Goal: Task Accomplishment & Management: Use online tool/utility

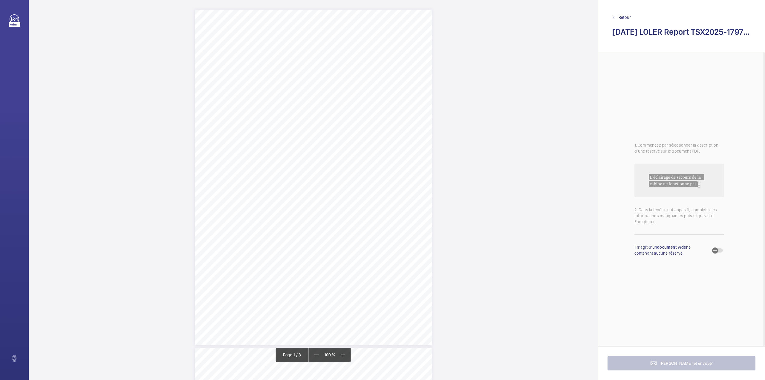
click at [373, 263] on div "TSDB CONTROLLED DOCUMENT L07/ Issue 201708 Report of Thorough In Service Examin…" at bounding box center [313, 177] width 237 height 335
click at [384, 104] on textarea at bounding box center [397, 98] width 102 height 27
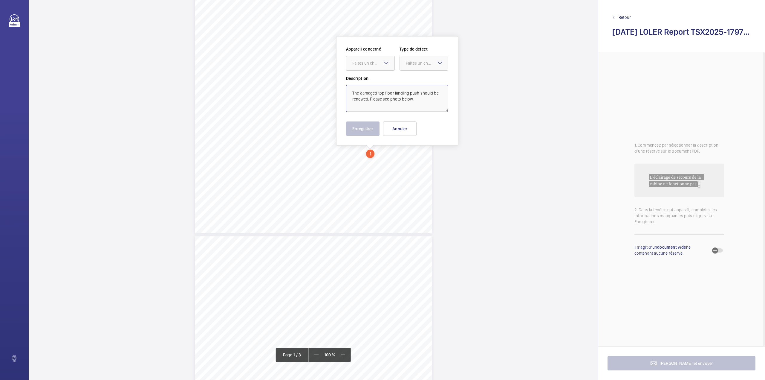
click at [369, 63] on div "Faites un choix" at bounding box center [373, 63] width 42 height 6
click at [371, 78] on span "TSX2025-17973" at bounding box center [370, 81] width 36 height 6
click at [413, 62] on div "Faites un choix" at bounding box center [427, 63] width 42 height 6
click at [414, 83] on span "Standard" at bounding box center [424, 81] width 36 height 6
type textarea "The damaged top floor landing push should be renewed. Please see photo below."
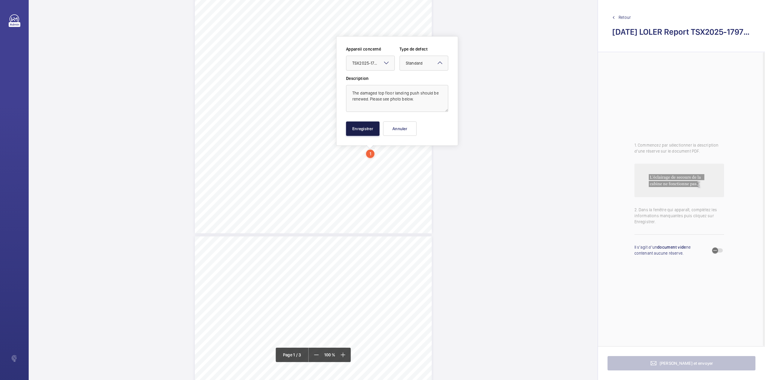
click at [365, 129] on button "Enregistrer" at bounding box center [362, 128] width 33 height 14
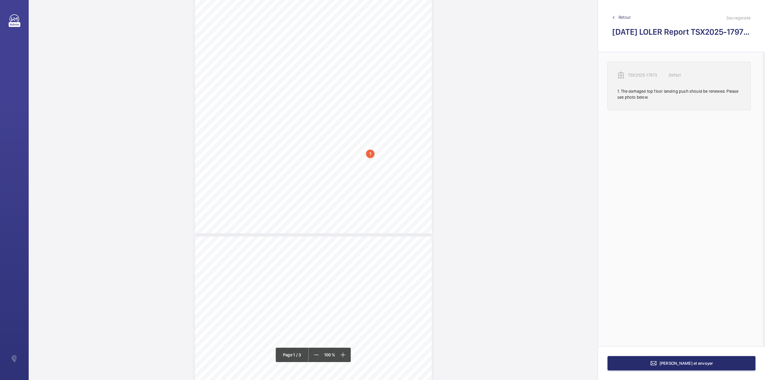
click at [639, 77] on p "TSX2025-17973" at bounding box center [643, 75] width 30 height 6
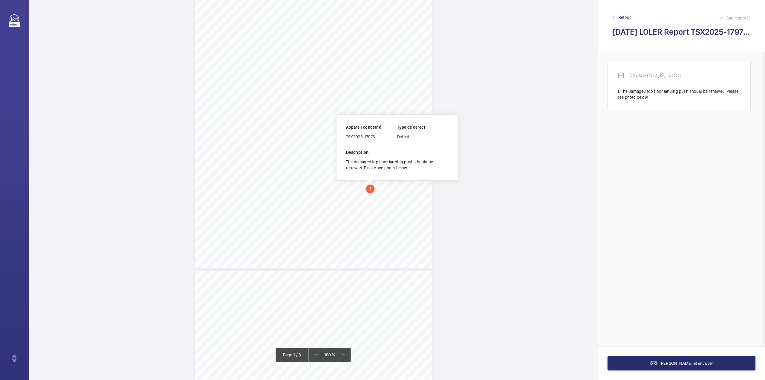
scroll to position [76, 0]
drag, startPoint x: 347, startPoint y: 137, endPoint x: 377, endPoint y: 137, distance: 30.2
click at [377, 137] on div "TSX2025-17973" at bounding box center [371, 138] width 51 height 6
copy div "TSX2025-17973"
click at [672, 361] on span "Terminer et envoyer" at bounding box center [687, 362] width 54 height 5
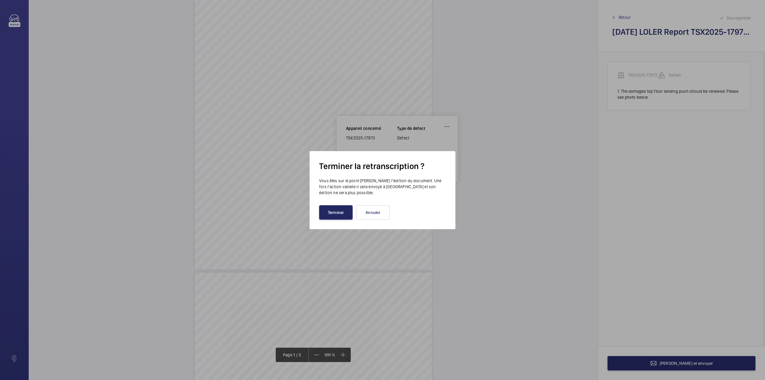
click at [329, 211] on button "Terminer" at bounding box center [335, 212] width 33 height 14
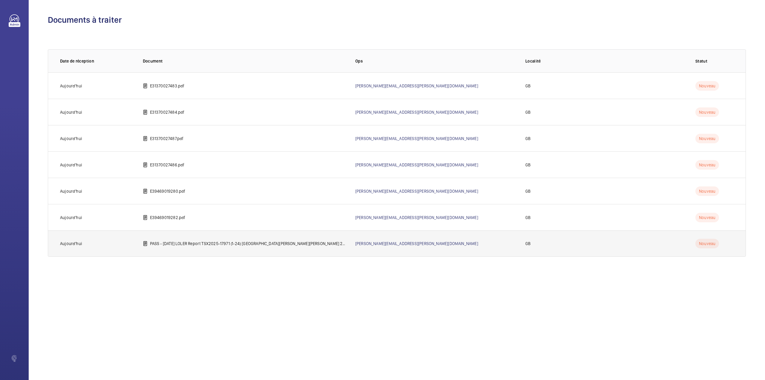
click at [186, 241] on p "PASS - 15 09 2025 LOLER Report TSX2025-17971 (1-24) Green Court Dudley Road Ear…" at bounding box center [248, 243] width 196 height 6
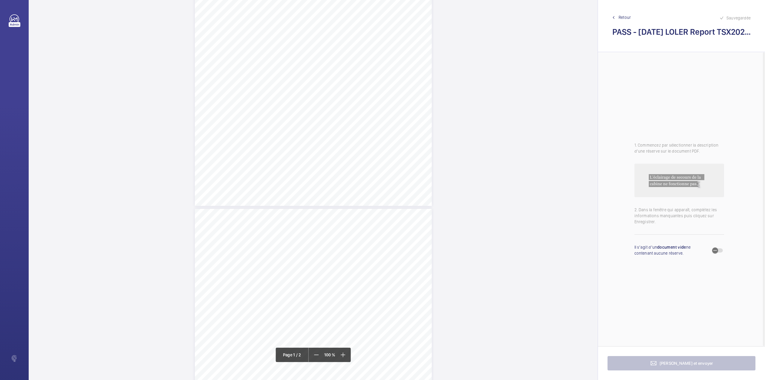
scroll to position [40, 0]
click at [379, 190] on div "TSDB CONTROLLED DOCUMENT L07/ Issue 201708 Report of Thorough In Service Examin…" at bounding box center [313, 137] width 237 height 335
click at [383, 65] on div "Faites un choix" at bounding box center [379, 63] width 42 height 6
click at [380, 79] on span "TSX2025-17971" at bounding box center [376, 81] width 36 height 6
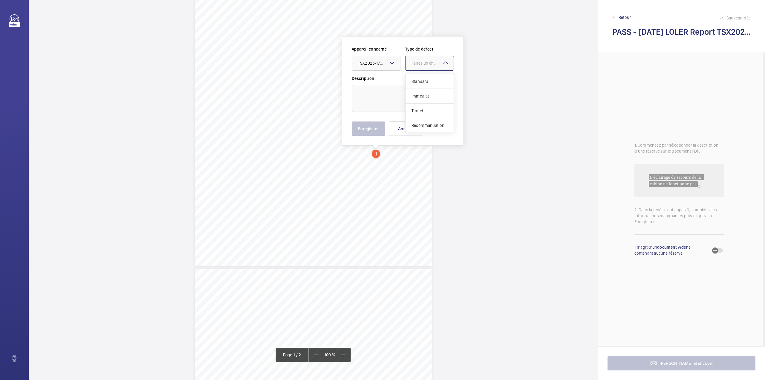
click at [416, 63] on div "Faites un choix" at bounding box center [433, 63] width 42 height 6
click at [418, 78] on div "Standard" at bounding box center [430, 81] width 48 height 15
click at [398, 94] on textarea at bounding box center [403, 98] width 102 height 27
type textarea "v"
drag, startPoint x: 363, startPoint y: 128, endPoint x: 371, endPoint y: 125, distance: 8.7
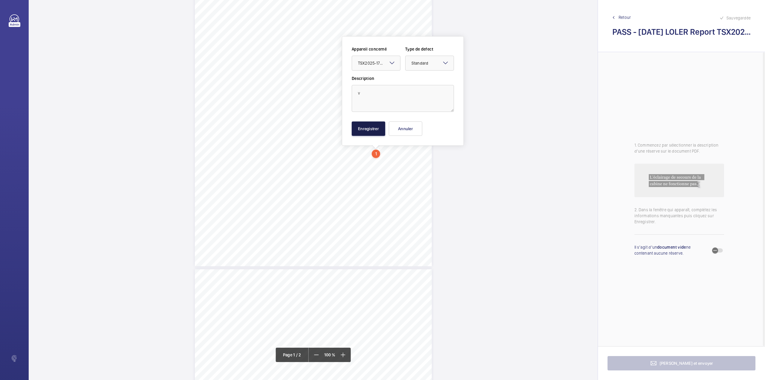
click at [363, 129] on button "Enregistrer" at bounding box center [368, 128] width 33 height 14
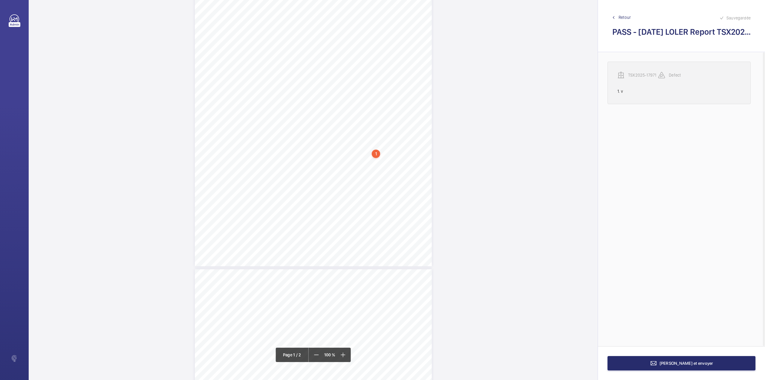
click at [640, 74] on p "TSX2025-17971" at bounding box center [643, 75] width 30 height 6
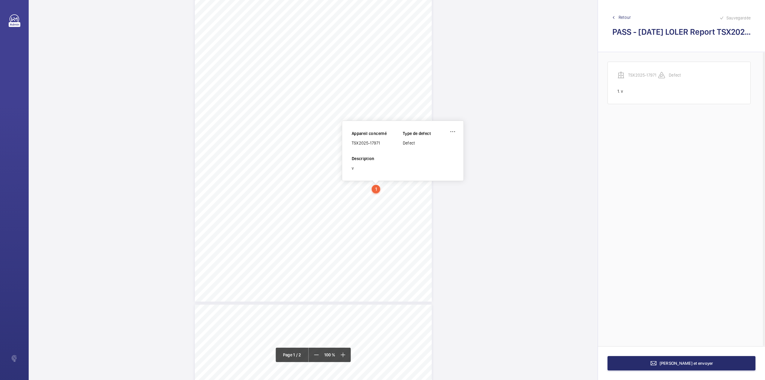
scroll to position [42, 0]
drag, startPoint x: 352, startPoint y: 144, endPoint x: 383, endPoint y: 144, distance: 30.5
click at [383, 144] on div "TSX2025-17971" at bounding box center [377, 144] width 51 height 6
copy div "TSX2025-17971"
click at [455, 129] on wm-front-icon-button at bounding box center [453, 133] width 14 height 14
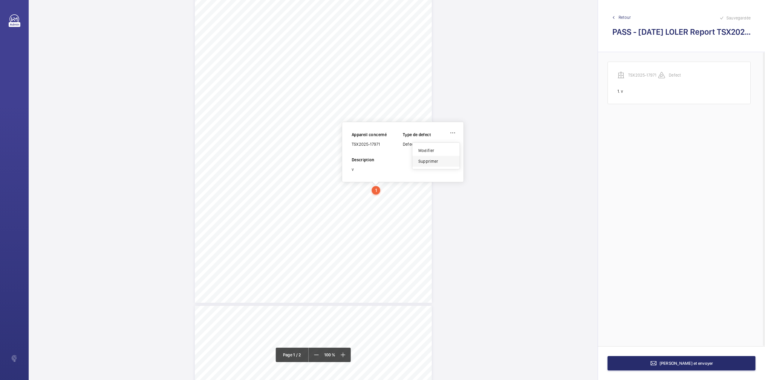
click at [435, 160] on div "Supprimer" at bounding box center [435, 161] width 47 height 11
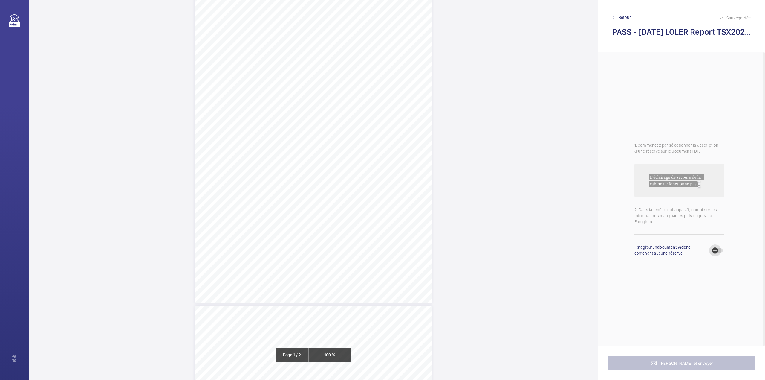
click at [721, 252] on span "button" at bounding box center [717, 250] width 11 height 4
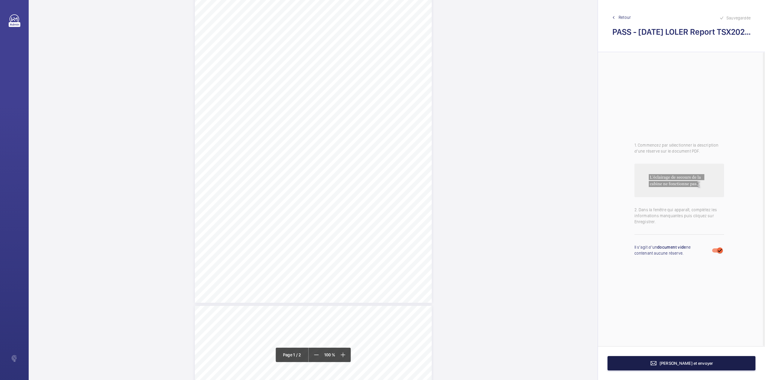
click at [683, 365] on button "Terminer et envoyer" at bounding box center [682, 363] width 148 height 14
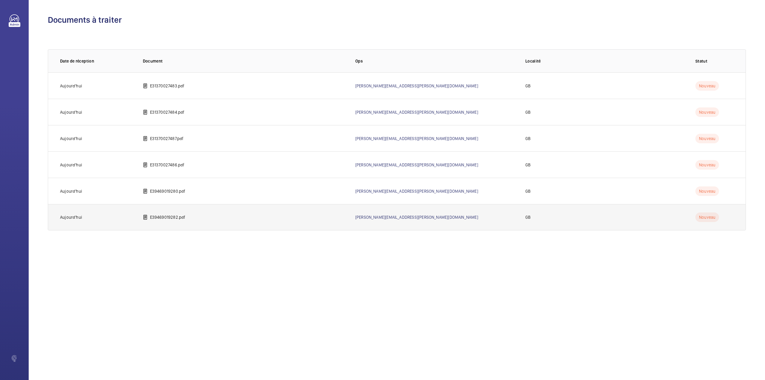
click at [176, 220] on p "E39469019282.pdf" at bounding box center [168, 217] width 36 height 6
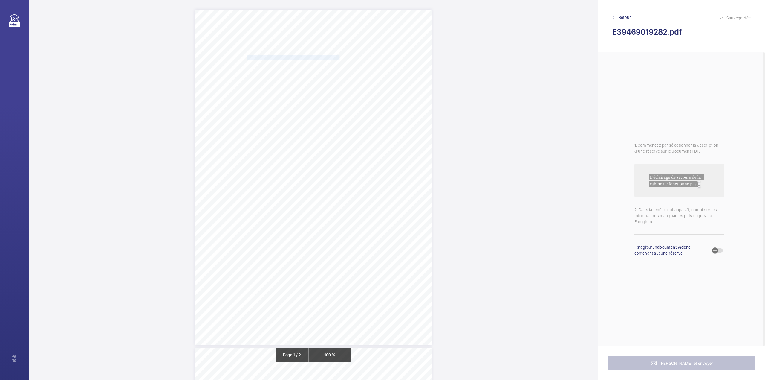
drag, startPoint x: 247, startPoint y: 56, endPoint x: 330, endPoint y: 57, distance: 82.8
click at [330, 57] on span "ACCOR (UK) LIMITED & SUBSIDIARY COS (NOVOTEL)" at bounding box center [293, 57] width 92 height 4
copy span "ACCOR (UK) LIMITED & SUBSIDIARY COS (NOVOTEL)"
click at [248, 62] on span "NOVOTEL CAMBRIDGE NORTH, 2 CAMBRIDGE SQUARE, CAMBRIDGE, CB4 0AE" at bounding box center [284, 62] width 74 height 4
drag, startPoint x: 247, startPoint y: 62, endPoint x: 368, endPoint y: 63, distance: 121.9
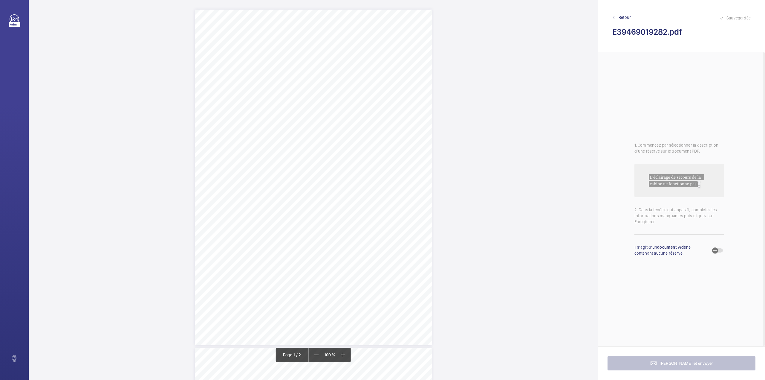
click at [322, 63] on span "NOVOTEL CAMBRIDGE NORTH, 2 CAMBRIDGE SQUARE, CAMBRIDGE, CB4 0AE" at bounding box center [284, 62] width 74 height 4
copy span "NOVOTEL CAMBRIDGE NORTH, 2 CAMBRIDGE SQUARE, CAMBRIDGE, CB4 0AE"
click at [393, 166] on button "Annuler" at bounding box center [394, 167] width 33 height 14
drag, startPoint x: 307, startPoint y: 164, endPoint x: 317, endPoint y: 175, distance: 14.8
click at [317, 175] on div "Lift Report Lifting Operations & Lifting Equipment Regulation 1998 Provision & …" at bounding box center [313, 177] width 237 height 335
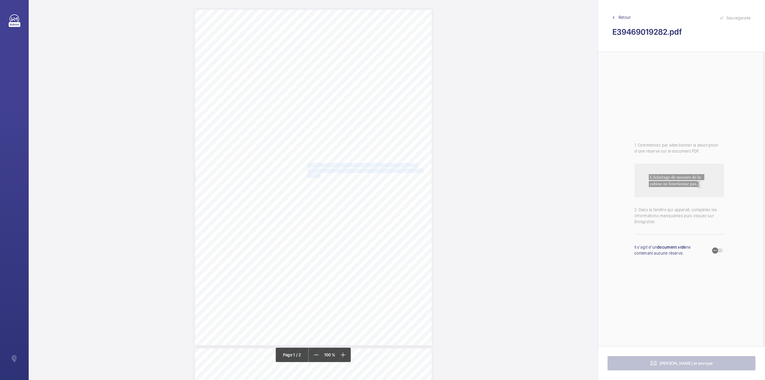
scroll to position [23, 0]
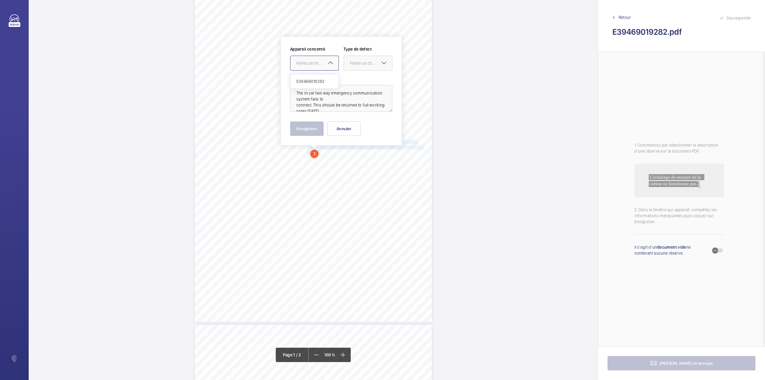
click at [318, 65] on div "Faites un choix" at bounding box center [317, 63] width 42 height 6
drag, startPoint x: 318, startPoint y: 77, endPoint x: 350, endPoint y: 70, distance: 33.0
click at [319, 77] on div "E39469019282" at bounding box center [314, 81] width 48 height 14
click at [354, 67] on div at bounding box center [368, 63] width 48 height 14
click at [350, 109] on span "Timed" at bounding box center [368, 111] width 36 height 6
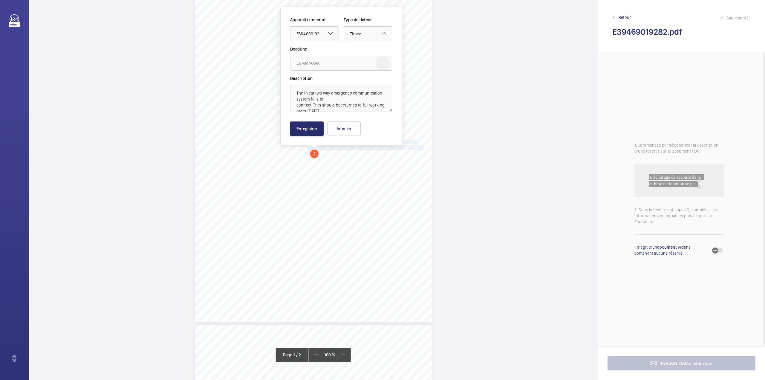
click at [382, 60] on mat-icon "Open calendar" at bounding box center [382, 63] width 7 height 7
click at [371, 84] on span "Next month" at bounding box center [371, 87] width 12 height 12
click at [323, 134] on span "15" at bounding box center [322, 135] width 11 height 11
type input "15/10/2025"
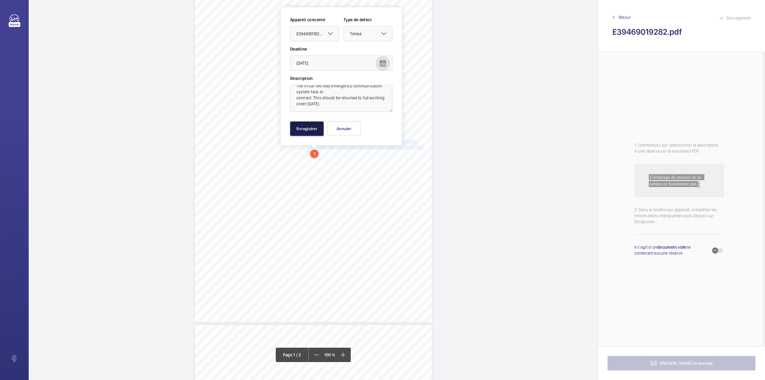
click at [304, 129] on button "Enregistrer" at bounding box center [306, 128] width 33 height 14
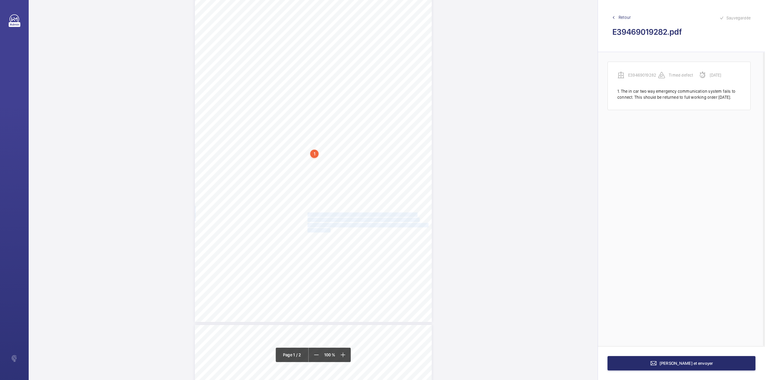
drag, startPoint x: 307, startPoint y: 213, endPoint x: 327, endPoint y: 227, distance: 24.5
click at [327, 227] on div "Lift Report Lifting Operations & Lifting Equipment Regulation 1998 Provision & …" at bounding box center [313, 153] width 237 height 335
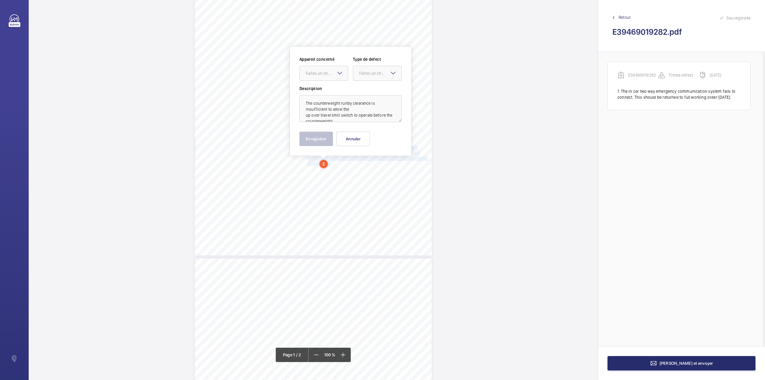
scroll to position [100, 0]
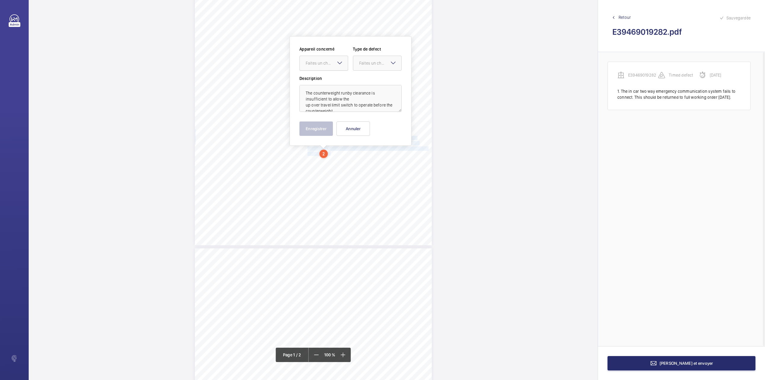
click at [328, 67] on div at bounding box center [324, 63] width 48 height 14
click at [328, 78] on span "E39469019282" at bounding box center [324, 81] width 36 height 6
click at [356, 67] on div at bounding box center [377, 63] width 48 height 14
click at [363, 96] on span "Immédiat" at bounding box center [377, 96] width 36 height 6
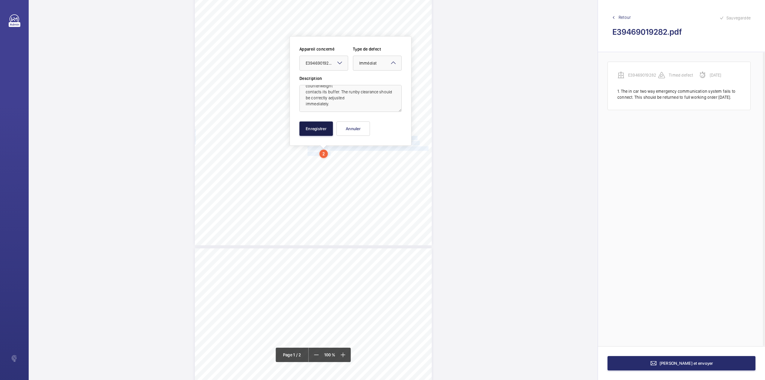
click at [314, 122] on button "Enregistrer" at bounding box center [315, 128] width 33 height 14
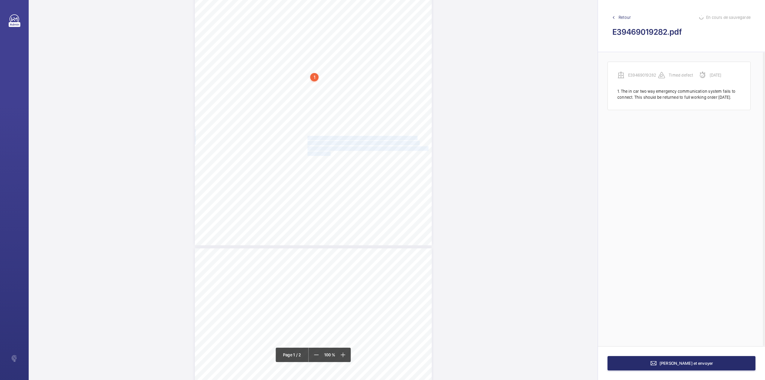
scroll to position [316, 0]
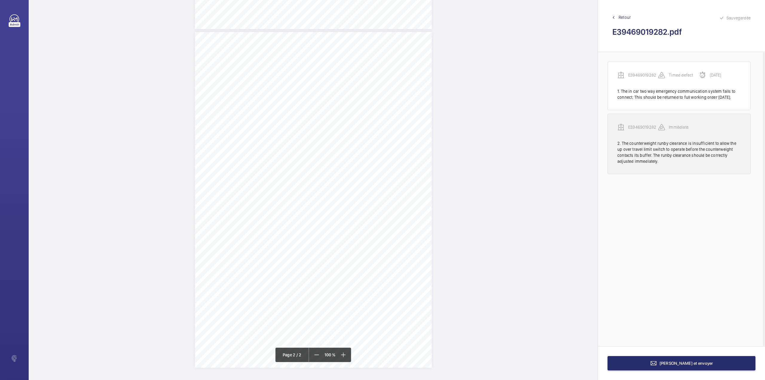
click at [641, 130] on p "E39469019282" at bounding box center [643, 127] width 30 height 6
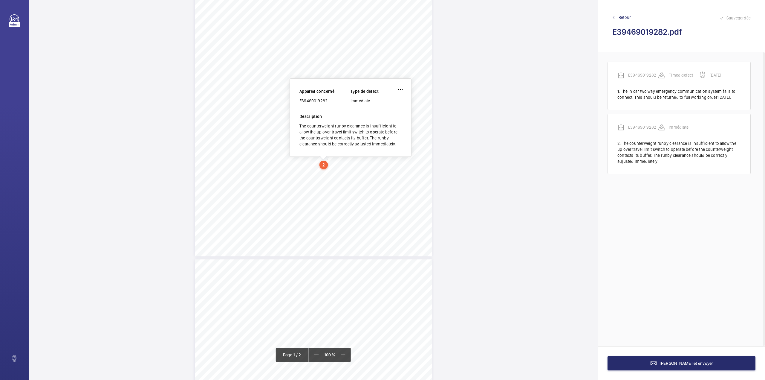
scroll to position [64, 0]
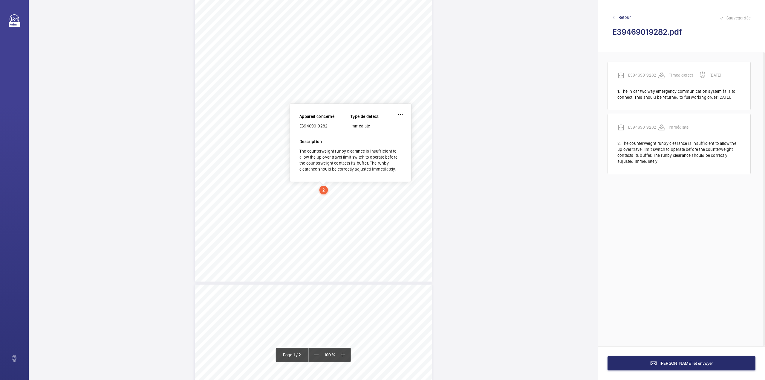
drag, startPoint x: 300, startPoint y: 125, endPoint x: 329, endPoint y: 129, distance: 29.6
click at [329, 129] on div "Appareil concerné E39469019282 Type de defect Immédiate" at bounding box center [350, 125] width 102 height 25
copy div "E39469019282"
click at [657, 365] on mat-icon at bounding box center [653, 362] width 7 height 7
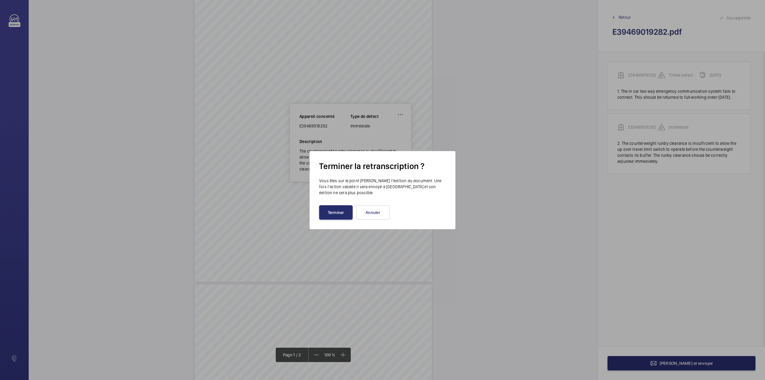
click at [338, 203] on wm-front-transcription-update-report-dialog "Terminer la retranscription ? Vous êtes sur le point de clore l’édition du docu…" at bounding box center [382, 189] width 127 height 59
click at [338, 209] on button "Terminer" at bounding box center [335, 212] width 33 height 14
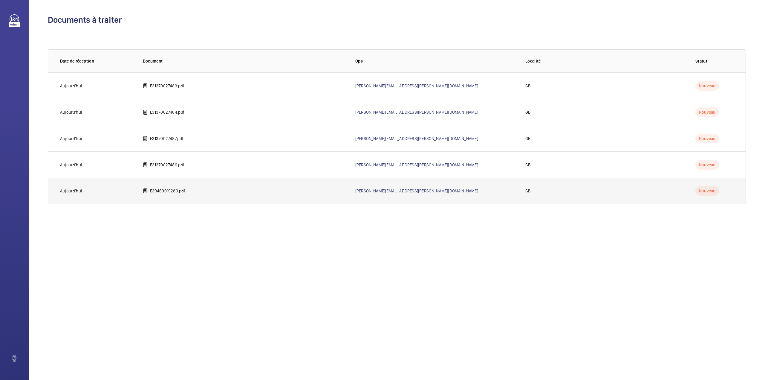
click at [175, 186] on td "E39469019280.pdf" at bounding box center [239, 191] width 212 height 26
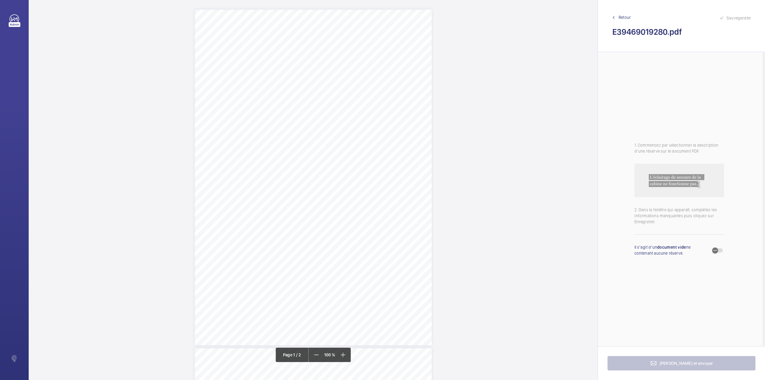
drag, startPoint x: 307, startPoint y: 166, endPoint x: 408, endPoint y: 169, distance: 101.4
click at [408, 169] on div "Lift Report Lifting Operations & Lifting Equipment Regulation 1998 Provision & …" at bounding box center [313, 177] width 237 height 335
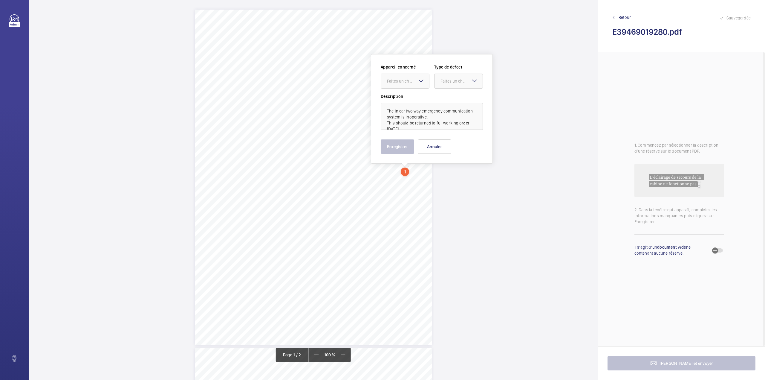
scroll to position [18, 0]
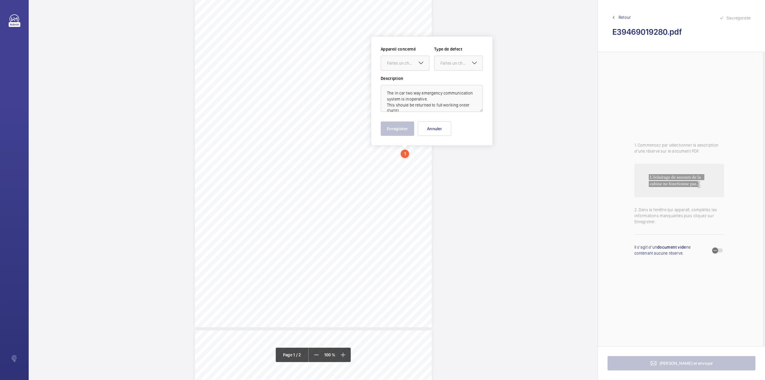
drag, startPoint x: 408, startPoint y: 64, endPoint x: 408, endPoint y: 69, distance: 4.8
click at [408, 66] on div "Faites un choix" at bounding box center [405, 63] width 48 height 6
click at [409, 83] on span "E39469019280" at bounding box center [405, 81] width 36 height 6
click at [449, 64] on div "Faites un choix" at bounding box center [461, 63] width 42 height 6
drag, startPoint x: 444, startPoint y: 108, endPoint x: 446, endPoint y: 106, distance: 3.2
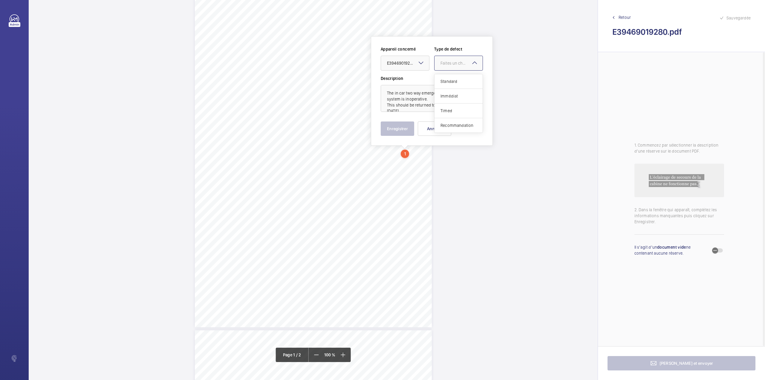
click at [444, 108] on span "Timed" at bounding box center [458, 111] width 36 height 6
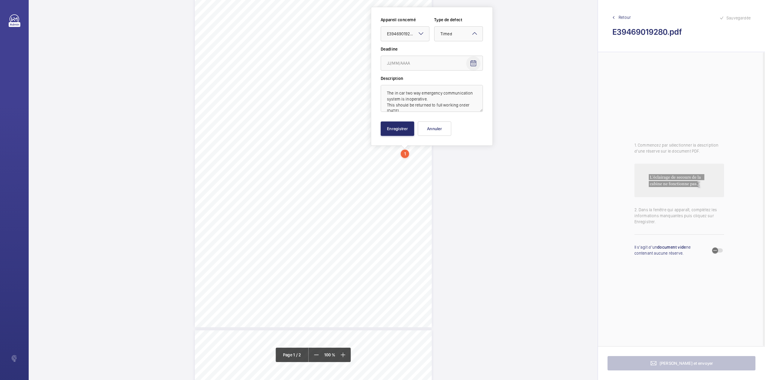
click at [472, 62] on mat-icon "Open calendar" at bounding box center [473, 63] width 7 height 7
click at [463, 88] on span "Next month" at bounding box center [462, 87] width 12 height 12
click at [416, 135] on span "15" at bounding box center [413, 135] width 11 height 11
type input "15/10/2025"
click at [396, 130] on button "Enregistrer" at bounding box center [397, 128] width 33 height 14
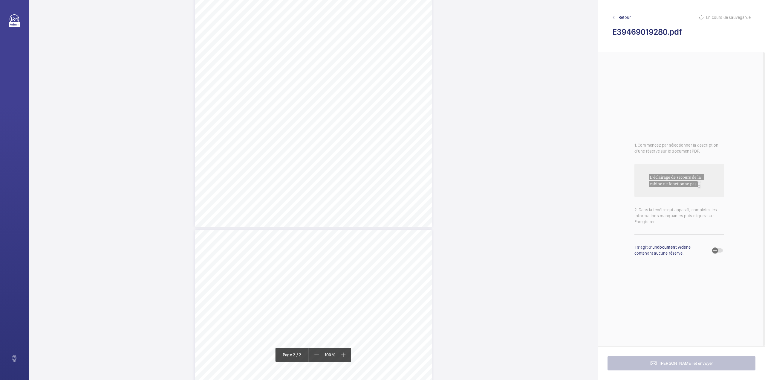
scroll to position [217, 0]
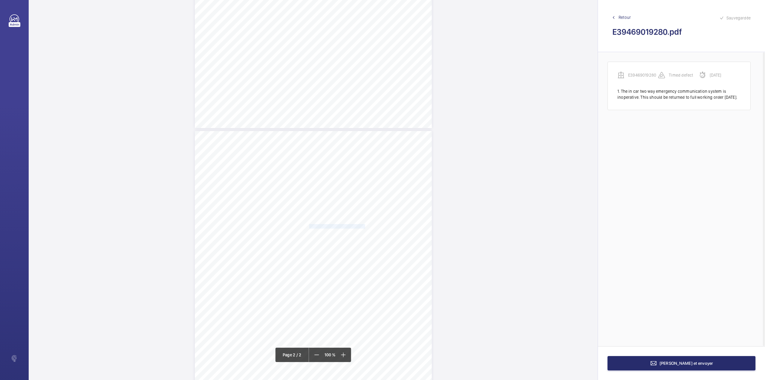
drag, startPoint x: 307, startPoint y: 225, endPoint x: 359, endPoint y: 224, distance: 51.4
click at [359, 224] on span "The long car handrail is insecure." at bounding box center [337, 226] width 58 height 4
click at [336, 93] on textarea "he long car handrail is insecure." at bounding box center [382, 98] width 102 height 27
click at [364, 63] on div "Faites un choix" at bounding box center [359, 63] width 42 height 6
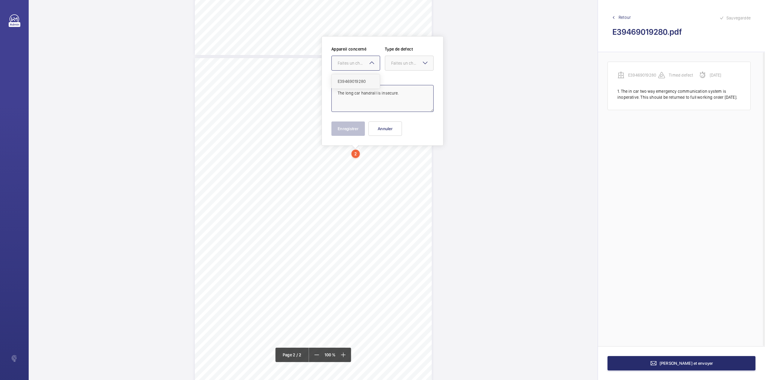
click at [364, 78] on div "E39469019280" at bounding box center [356, 81] width 48 height 14
click at [397, 64] on div "Faites un choix" at bounding box center [412, 63] width 42 height 6
click at [397, 77] on div "Standard" at bounding box center [409, 81] width 48 height 15
type textarea "The long car handrail is insecure."
click at [351, 126] on button "Enregistrer" at bounding box center [347, 128] width 33 height 14
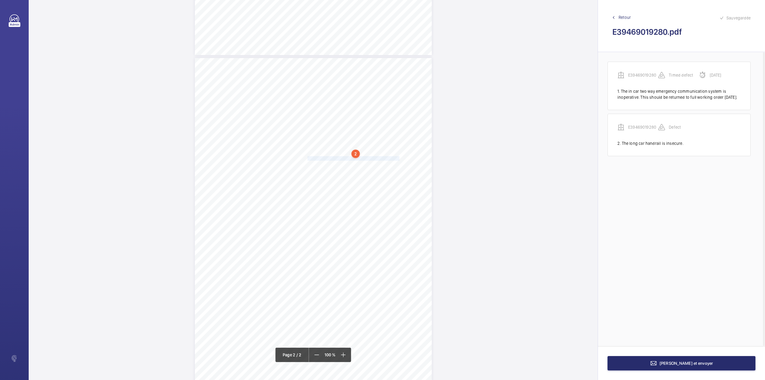
drag, startPoint x: 307, startPoint y: 158, endPoint x: 390, endPoint y: 159, distance: 82.5
click at [390, 159] on span "The controller cabinet upper door hinge is detached." at bounding box center [354, 158] width 92 height 4
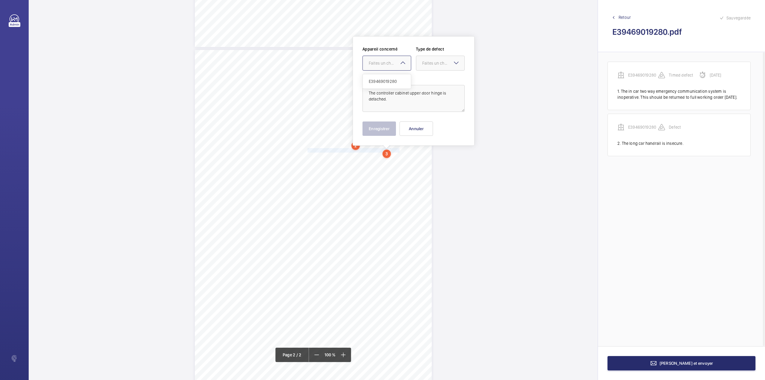
drag, startPoint x: 395, startPoint y: 58, endPoint x: 393, endPoint y: 81, distance: 23.7
click at [395, 60] on div "Faites un choix" at bounding box center [387, 63] width 48 height 6
drag, startPoint x: 393, startPoint y: 81, endPoint x: 424, endPoint y: 64, distance: 36.3
click at [393, 81] on span "E39469019280" at bounding box center [387, 81] width 36 height 6
click at [426, 63] on div "Faites un choix" at bounding box center [443, 63] width 42 height 6
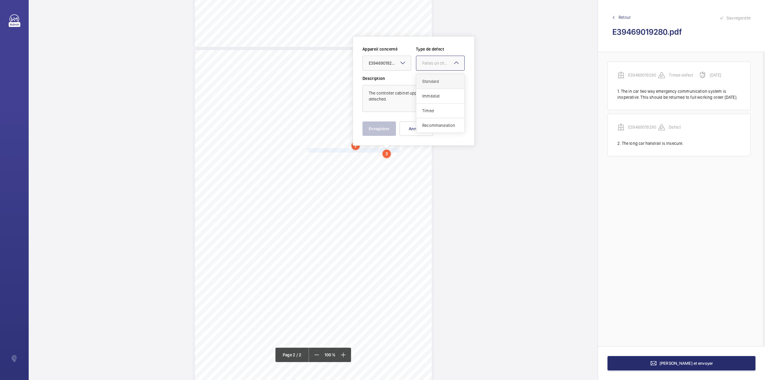
click at [426, 76] on div "Standard" at bounding box center [440, 81] width 48 height 15
click at [380, 131] on button "Enregistrer" at bounding box center [378, 128] width 33 height 14
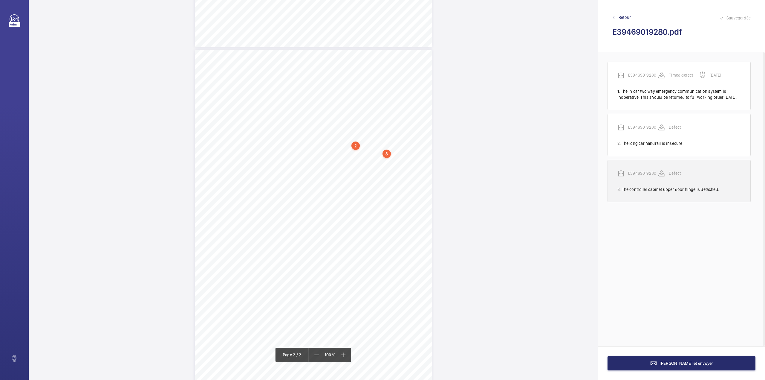
drag, startPoint x: 638, startPoint y: 180, endPoint x: 521, endPoint y: 127, distance: 128.7
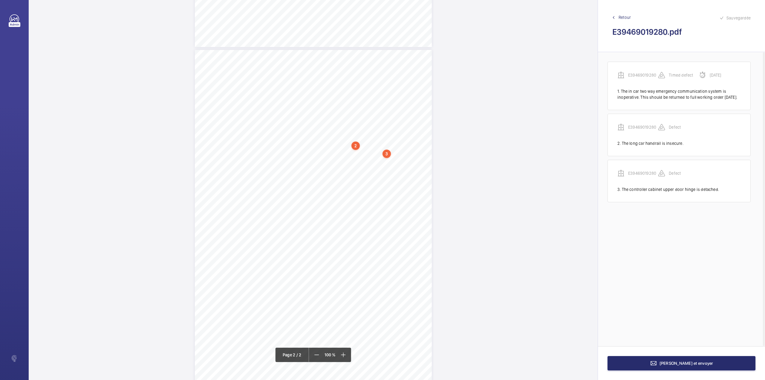
click at [638, 176] on p "E39469019280" at bounding box center [643, 173] width 30 height 6
drag, startPoint x: 363, startPoint y: 145, endPoint x: 391, endPoint y: 145, distance: 28.4
click at [391, 145] on div "E39469019280" at bounding box center [387, 144] width 51 height 6
copy div "E39469019280"
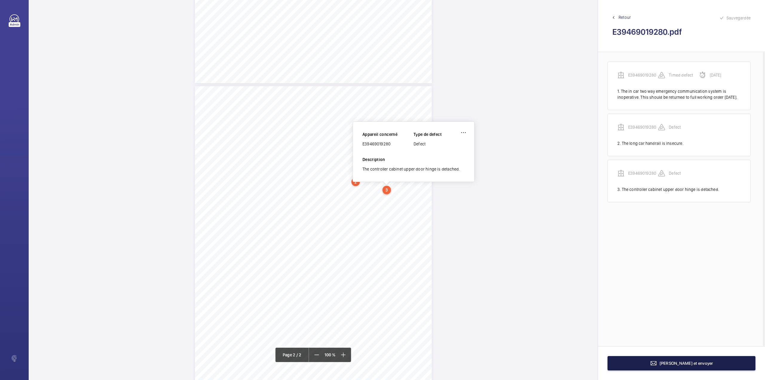
click at [701, 362] on span "Terminer et envoyer" at bounding box center [687, 362] width 54 height 5
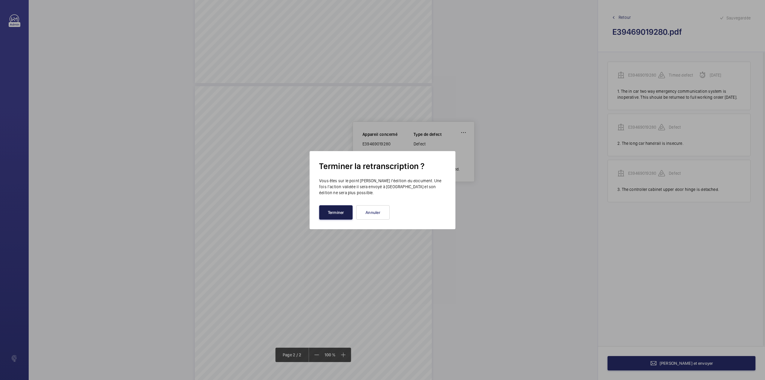
click at [338, 216] on button "Terminer" at bounding box center [335, 212] width 33 height 14
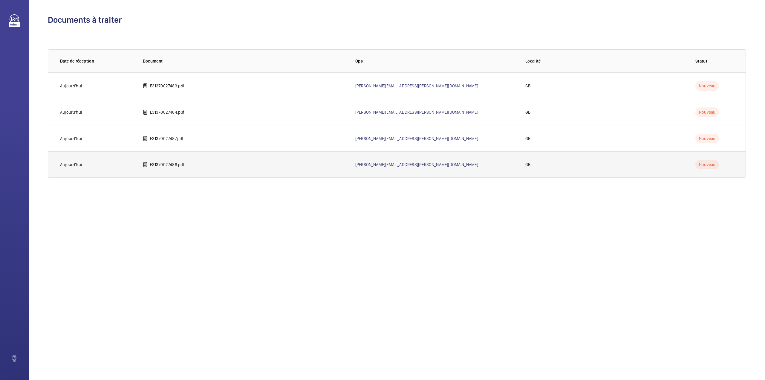
click at [136, 162] on td "E31370027486.pdf" at bounding box center [239, 164] width 212 height 26
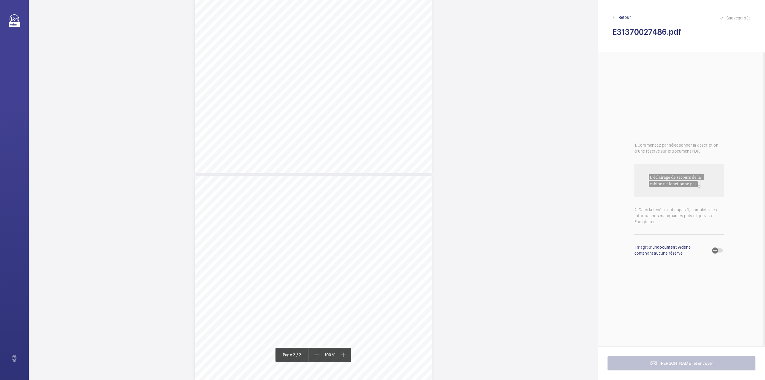
scroll to position [239, 0]
click at [416, 154] on div "Page 2" at bounding box center [313, 276] width 237 height 335
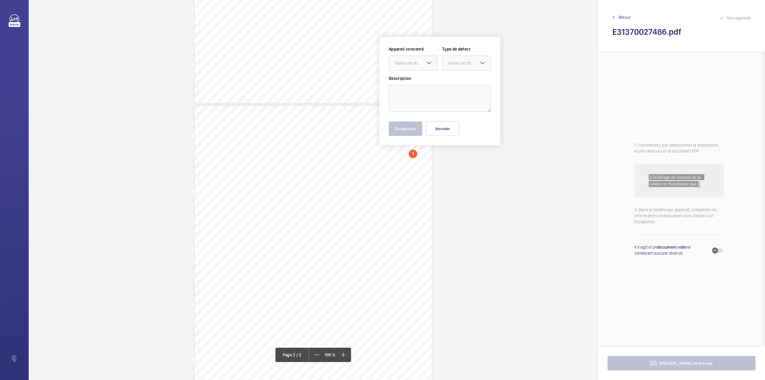
click at [421, 74] on div "Appareil concerné Faites un choix Type de defect Faites un choix" at bounding box center [440, 60] width 102 height 29
click at [418, 91] on textarea at bounding box center [440, 98] width 102 height 27
click at [419, 64] on div "Faites un choix" at bounding box center [416, 63] width 42 height 6
click at [419, 77] on div "Preliminary report" at bounding box center [413, 81] width 48 height 14
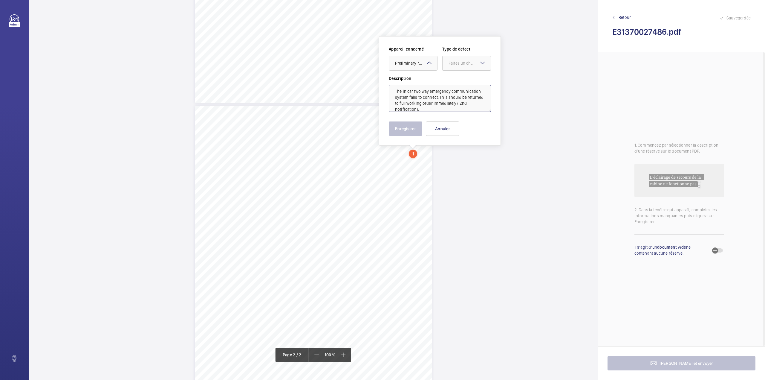
click at [452, 65] on div "Faites un choix" at bounding box center [470, 63] width 42 height 6
click at [452, 77] on div "Standard" at bounding box center [467, 81] width 48 height 15
click at [459, 65] on span "Standard" at bounding box center [457, 63] width 17 height 5
click at [457, 96] on span "Immédiat" at bounding box center [467, 96] width 36 height 6
type textarea "The in car two way emergency communication system fails to connect. This should…"
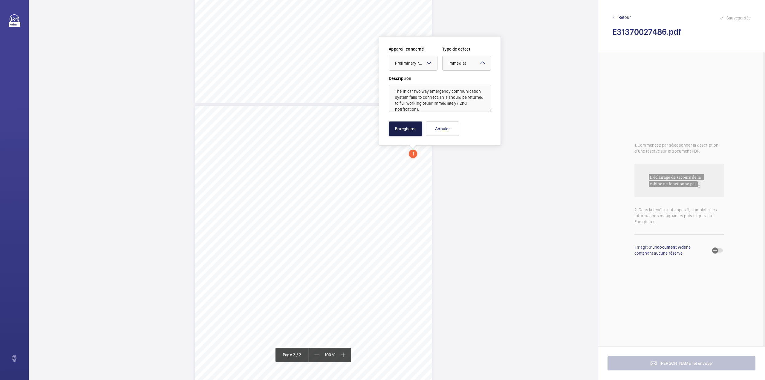
click at [409, 129] on button "Enregistrer" at bounding box center [405, 128] width 33 height 14
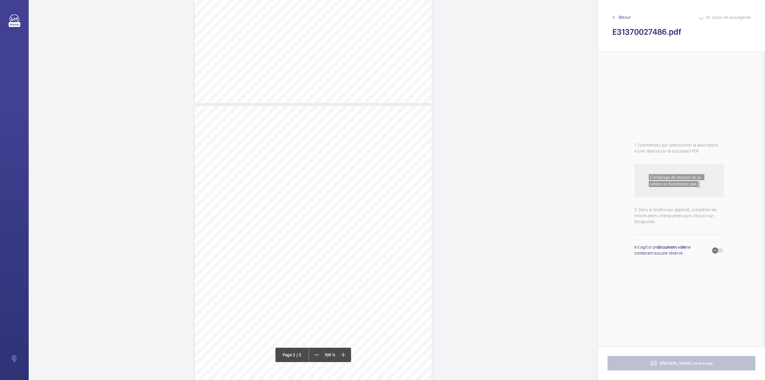
click at [397, 215] on div "Page 2" at bounding box center [313, 273] width 237 height 335
click at [393, 98] on textarea at bounding box center [421, 98] width 102 height 27
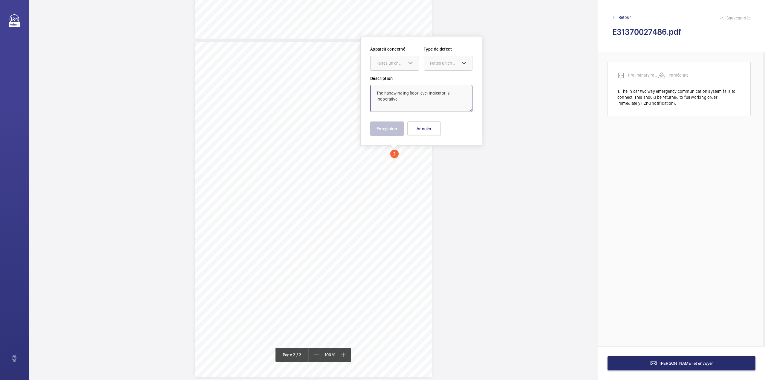
click at [396, 65] on div "Faites un choix" at bounding box center [398, 63] width 42 height 6
click at [396, 75] on div "Preliminary report" at bounding box center [395, 81] width 48 height 14
click at [436, 61] on div "Faites un choix" at bounding box center [451, 63] width 42 height 6
click at [440, 74] on ng-dropdown-panel "Standard Immédiat Timed Recommandation" at bounding box center [448, 103] width 49 height 59
click at [437, 80] on span "Standard" at bounding box center [448, 81] width 36 height 6
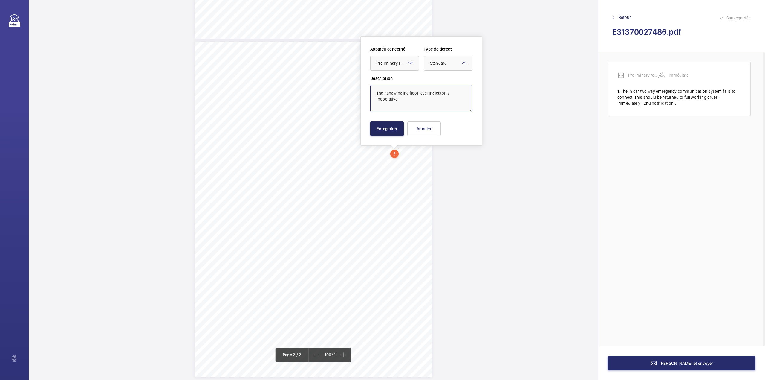
type textarea "The handwinding floor level indicator is inoperative."
drag, startPoint x: 399, startPoint y: 126, endPoint x: 390, endPoint y: 133, distance: 10.8
click at [398, 126] on button "Enregistrer" at bounding box center [386, 128] width 33 height 14
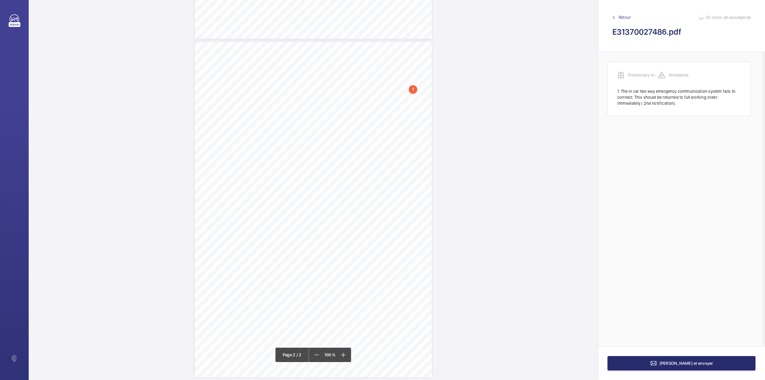
click at [413, 154] on div "Page 2" at bounding box center [313, 209] width 237 height 335
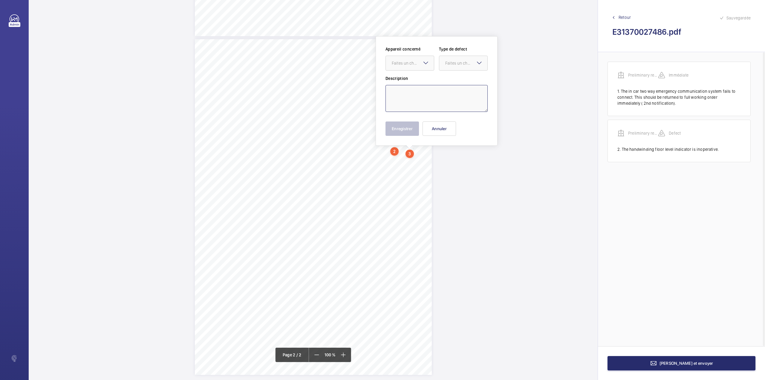
click at [426, 100] on textarea at bounding box center [437, 98] width 102 height 27
click at [402, 62] on div "Faites un choix" at bounding box center [413, 63] width 42 height 6
drag, startPoint x: 408, startPoint y: 79, endPoint x: 461, endPoint y: 66, distance: 55.2
click at [411, 80] on span "Preliminary report" at bounding box center [410, 81] width 36 height 6
click at [463, 64] on div "Faites un choix" at bounding box center [466, 63] width 42 height 6
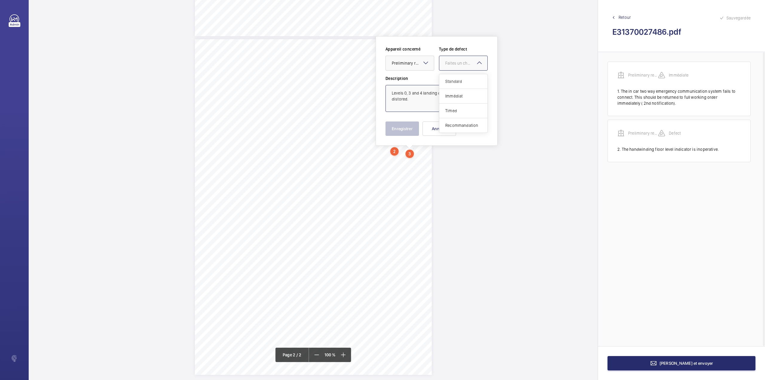
click at [458, 83] on span "Standard" at bounding box center [463, 81] width 36 height 6
type textarea "Levels 0, 3 and 4 landing door bottom tracks are distored."
click at [406, 128] on button "Enregistrer" at bounding box center [402, 128] width 33 height 14
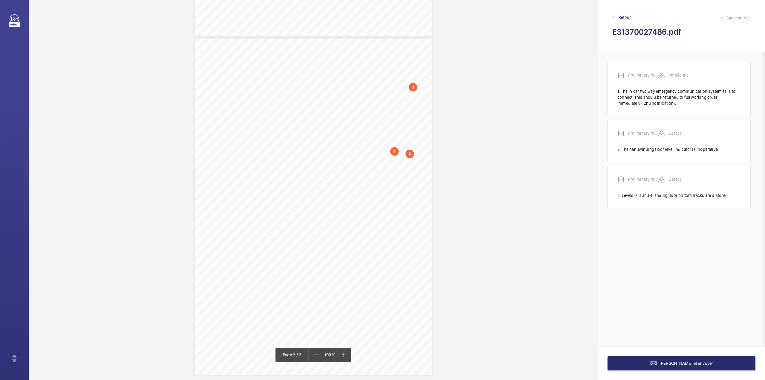
click at [417, 159] on div "Page 2" at bounding box center [313, 206] width 237 height 335
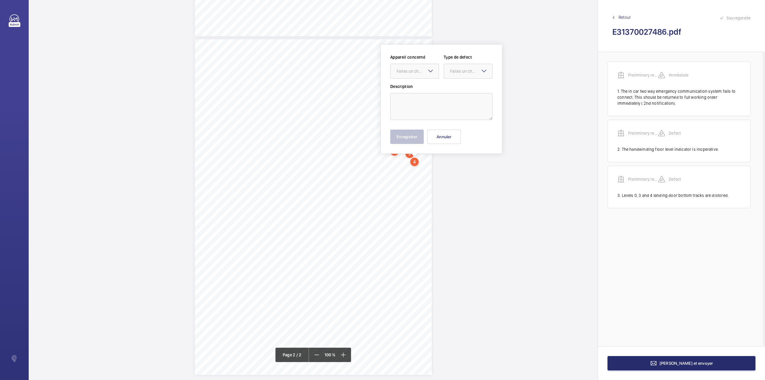
scroll to position [316, 0]
click at [416, 95] on textarea at bounding box center [441, 99] width 102 height 27
click at [415, 66] on div "Faites un choix" at bounding box center [418, 64] width 42 height 6
drag, startPoint x: 417, startPoint y: 83, endPoint x: 455, endPoint y: 68, distance: 41.0
click at [421, 83] on span "Preliminary report" at bounding box center [415, 82] width 36 height 6
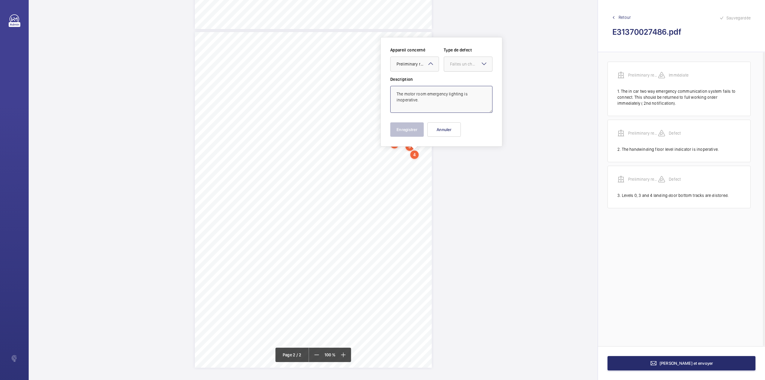
drag, startPoint x: 459, startPoint y: 64, endPoint x: 459, endPoint y: 74, distance: 10.2
click at [459, 65] on div "Faites un choix" at bounding box center [471, 64] width 42 height 6
click at [459, 82] on span "Standard" at bounding box center [468, 82] width 36 height 6
type textarea "The motor room emergency lighting is inoperative."
click at [409, 129] on button "Enregistrer" at bounding box center [406, 129] width 33 height 14
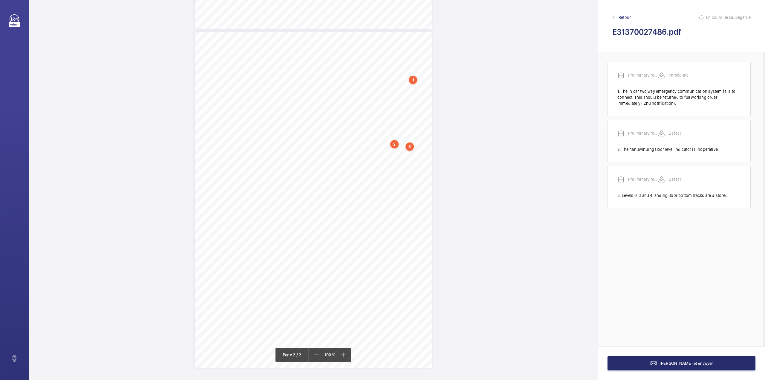
click at [388, 158] on div "Page 2" at bounding box center [313, 199] width 237 height 335
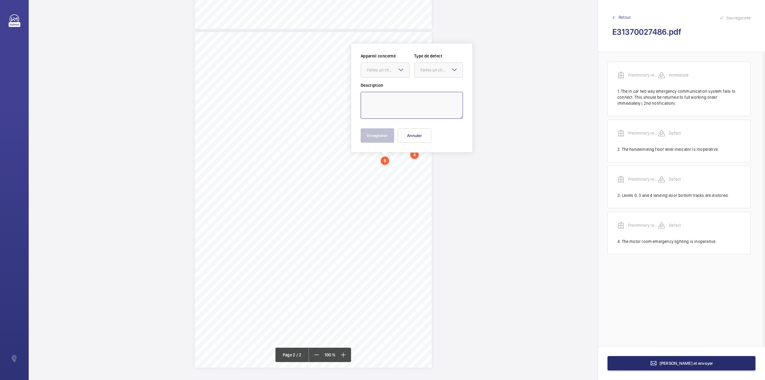
click at [394, 105] on textarea at bounding box center [412, 105] width 102 height 27
drag, startPoint x: 386, startPoint y: 72, endPoint x: 386, endPoint y: 76, distance: 4.2
click at [386, 72] on div "Faites un choix" at bounding box center [388, 70] width 42 height 6
drag, startPoint x: 388, startPoint y: 90, endPoint x: 433, endPoint y: 74, distance: 47.0
click at [390, 90] on span "Preliminary report" at bounding box center [385, 88] width 36 height 6
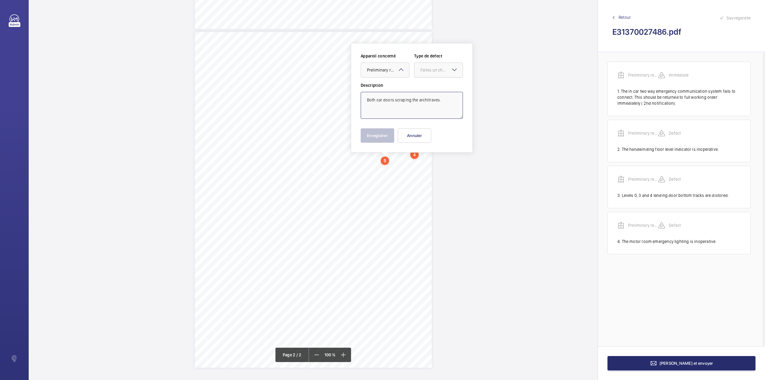
click at [442, 69] on div "Faites un choix" at bounding box center [441, 70] width 42 height 6
click at [439, 84] on div "Standard" at bounding box center [438, 88] width 48 height 15
type textarea "Both car doors scraping the architraves."
click at [386, 134] on button "Enregistrer" at bounding box center [377, 135] width 33 height 14
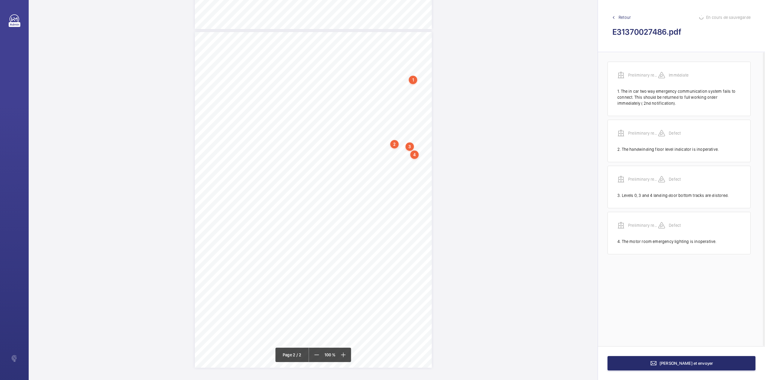
click at [384, 169] on div "Page 2" at bounding box center [313, 199] width 237 height 335
click at [395, 117] on textarea at bounding box center [408, 116] width 102 height 27
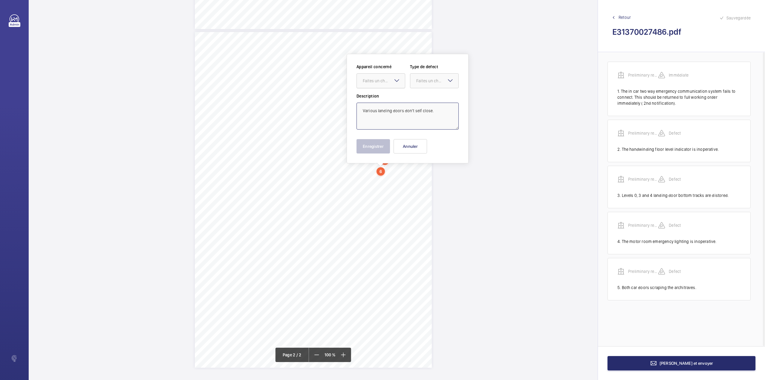
click at [386, 78] on div "Faites un choix" at bounding box center [384, 81] width 42 height 6
click at [389, 97] on span "Preliminary report" at bounding box center [381, 99] width 36 height 6
drag, startPoint x: 422, startPoint y: 85, endPoint x: 423, endPoint y: 90, distance: 5.5
click at [423, 86] on div at bounding box center [434, 81] width 48 height 14
click at [424, 101] on span "Standard" at bounding box center [434, 99] width 36 height 6
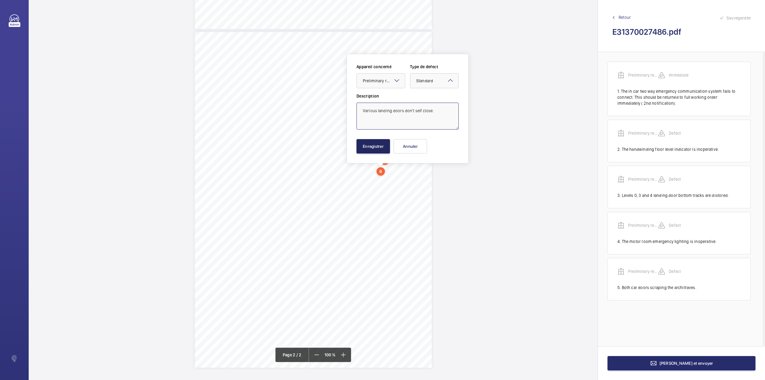
type textarea "Various landing doors don't self close."
click at [372, 145] on button "Enregistrer" at bounding box center [373, 146] width 33 height 14
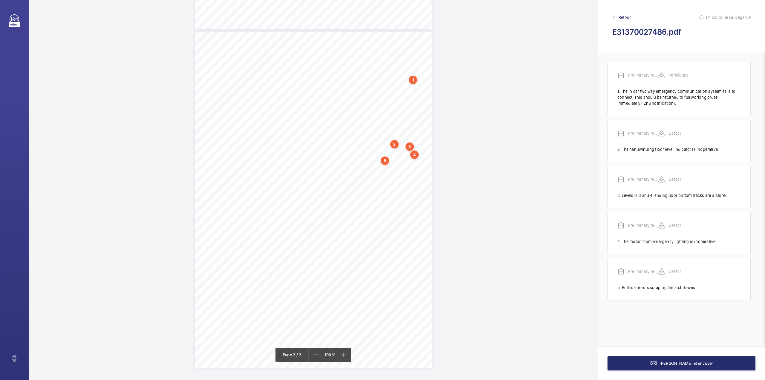
click at [429, 175] on div "Page 2" at bounding box center [313, 199] width 237 height 335
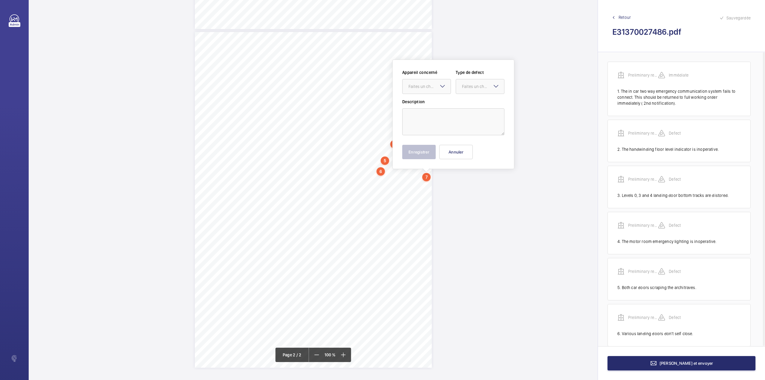
scroll to position [11, 0]
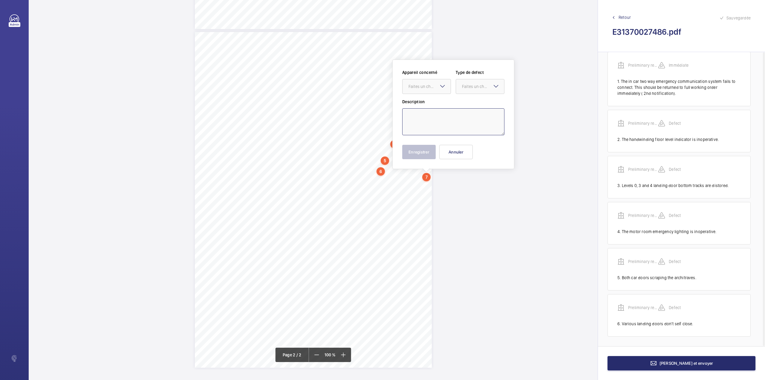
click at [430, 125] on textarea at bounding box center [453, 121] width 102 height 27
click at [425, 90] on div at bounding box center [427, 86] width 48 height 14
click at [424, 106] on span "Preliminary report" at bounding box center [427, 105] width 36 height 6
click at [473, 83] on div "Faites un choix" at bounding box center [483, 86] width 42 height 6
click at [475, 102] on span "Standard" at bounding box center [480, 105] width 36 height 6
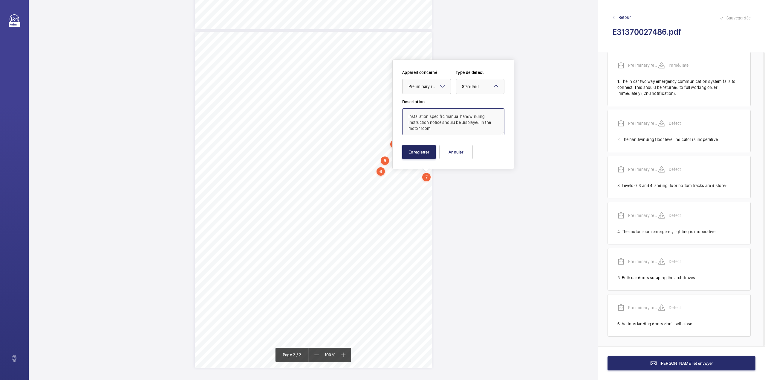
type textarea "Installation specific manual handwinding instruction notice should be displayed…"
click at [427, 152] on button "Enregistrer" at bounding box center [418, 152] width 33 height 14
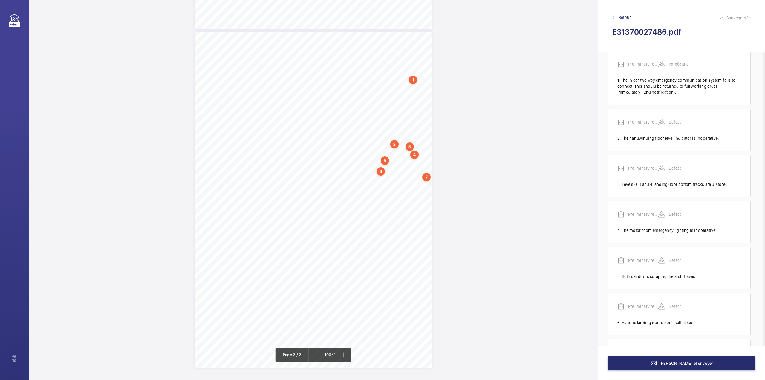
scroll to position [63, 0]
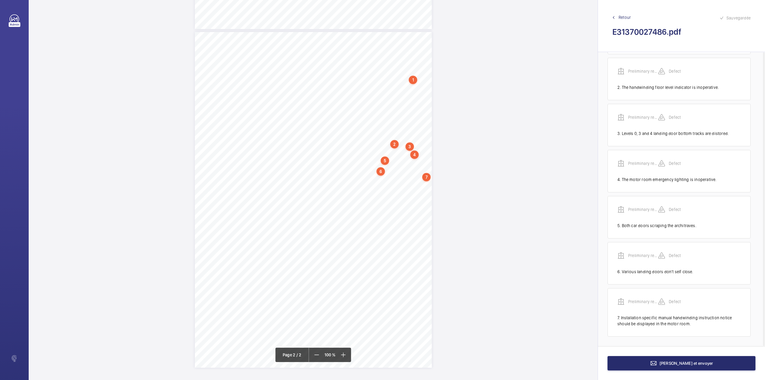
click at [427, 176] on div "7" at bounding box center [426, 177] width 8 height 8
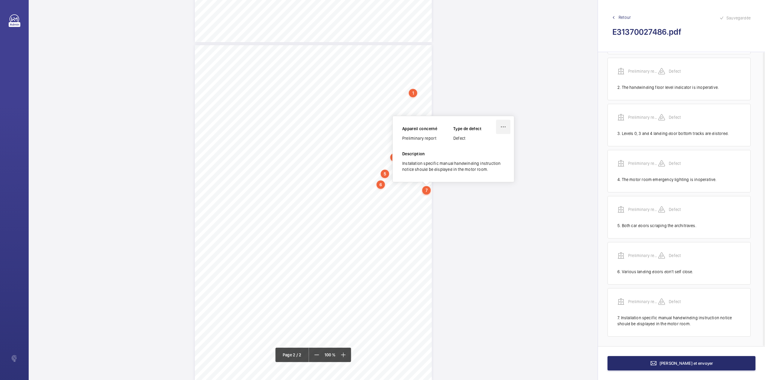
click at [505, 126] on wm-front-icon-button at bounding box center [503, 127] width 14 height 14
click at [489, 144] on div "Modifier" at bounding box center [486, 144] width 47 height 11
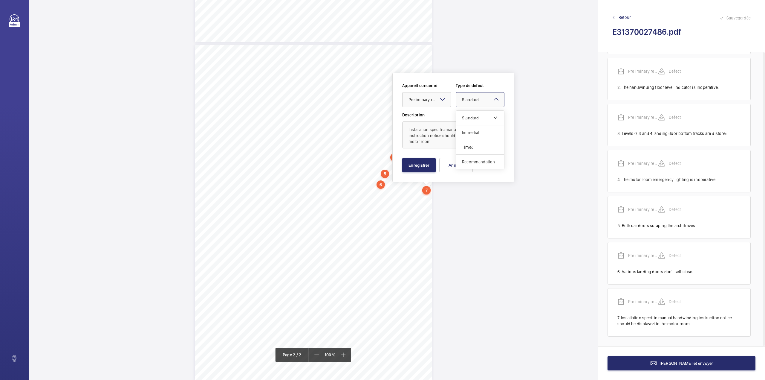
click at [498, 101] on mat-icon at bounding box center [495, 99] width 7 height 7
click at [489, 164] on span "Recommandation" at bounding box center [480, 162] width 36 height 6
click at [422, 168] on button "Enregistrer" at bounding box center [418, 165] width 33 height 14
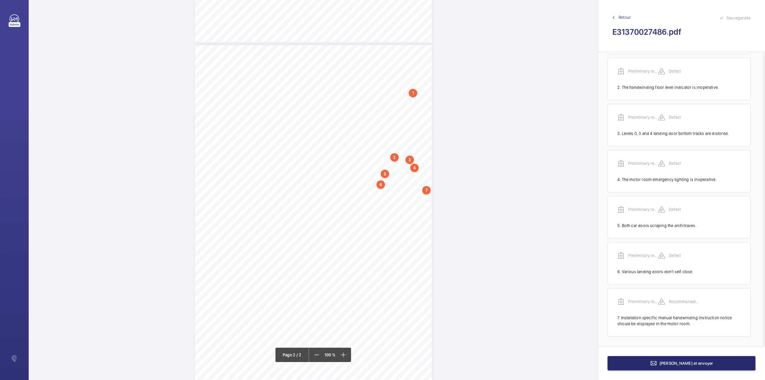
click at [427, 201] on div "Page 2" at bounding box center [313, 212] width 237 height 335
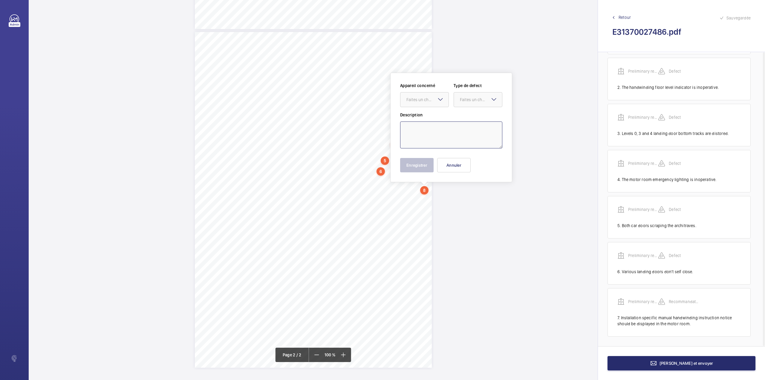
click at [430, 135] on textarea at bounding box center [451, 134] width 102 height 27
type textarea "X"
type textarea "w"
click at [429, 102] on div "Faites un choix" at bounding box center [427, 100] width 42 height 6
drag, startPoint x: 425, startPoint y: 119, endPoint x: 456, endPoint y: 104, distance: 34.2
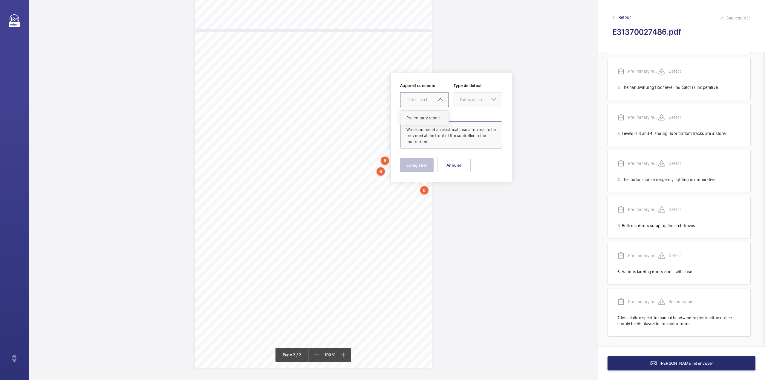
click at [427, 119] on span "Preliminary report" at bounding box center [424, 118] width 36 height 6
click at [472, 94] on div at bounding box center [478, 99] width 48 height 14
click at [487, 160] on span "Recommandation" at bounding box center [478, 162] width 36 height 6
type textarea "We recommend an electrical insulation mat to be provided at the front of the co…"
click at [417, 162] on button "Enregistrer" at bounding box center [416, 165] width 33 height 14
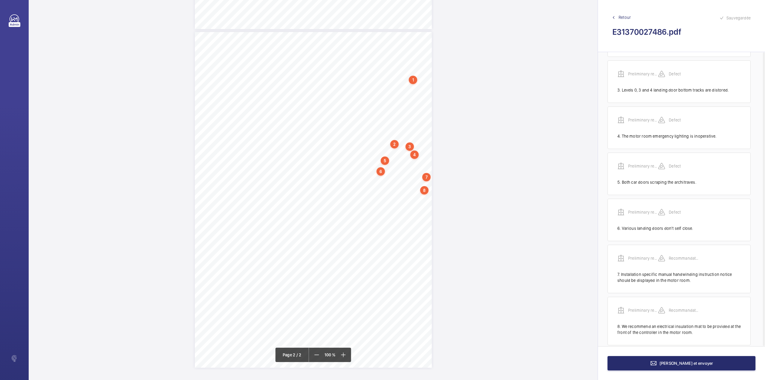
scroll to position [115, 0]
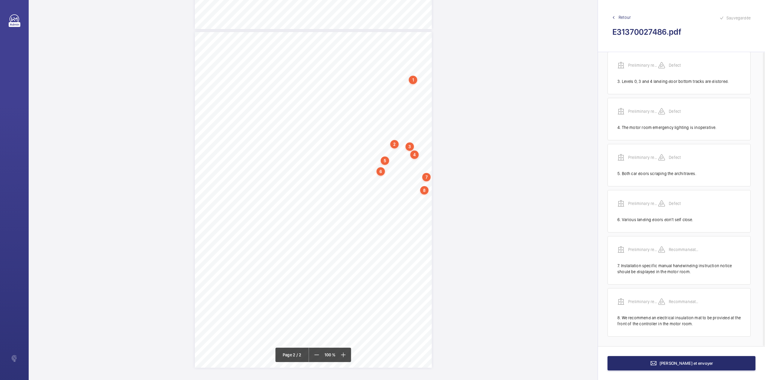
click at [426, 197] on div "Page 2" at bounding box center [313, 199] width 237 height 335
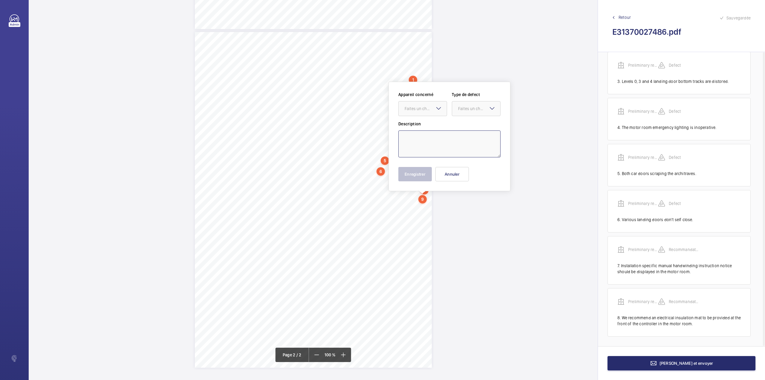
click at [434, 151] on textarea at bounding box center [449, 143] width 102 height 27
type textarea "The installation is heavily begrimed with construction dust and waste, full cle…"
click at [435, 108] on mat-icon at bounding box center [438, 108] width 7 height 7
drag, startPoint x: 438, startPoint y: 129, endPoint x: 476, endPoint y: 105, distance: 44.6
click at [443, 128] on div "Preliminary report" at bounding box center [423, 127] width 48 height 14
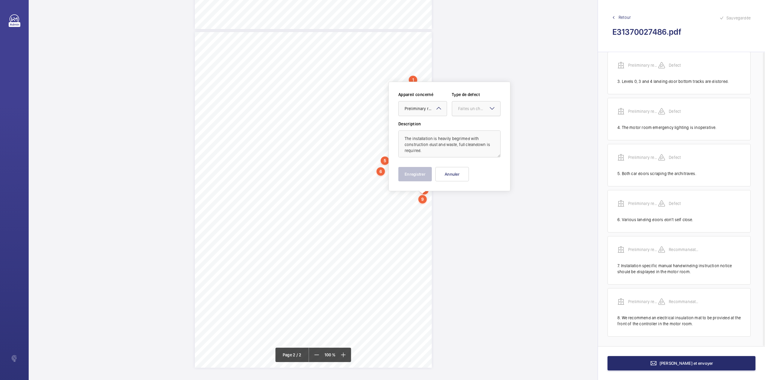
click at [481, 102] on div at bounding box center [476, 108] width 48 height 14
click at [469, 170] on span "Recommandation" at bounding box center [476, 171] width 36 height 6
click at [416, 177] on button "Enregistrer" at bounding box center [414, 174] width 33 height 14
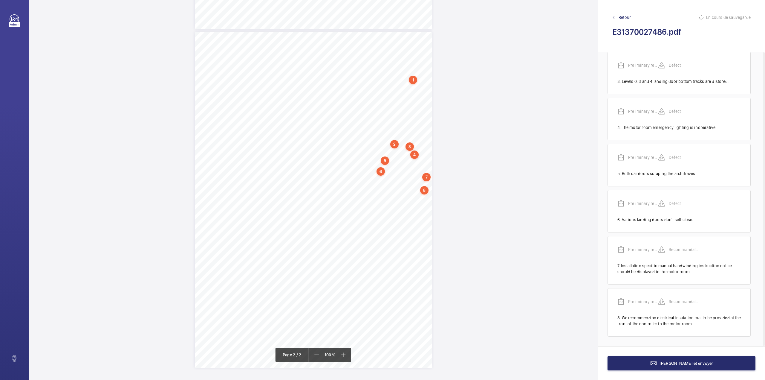
click at [425, 209] on div "Page 2" at bounding box center [313, 199] width 237 height 335
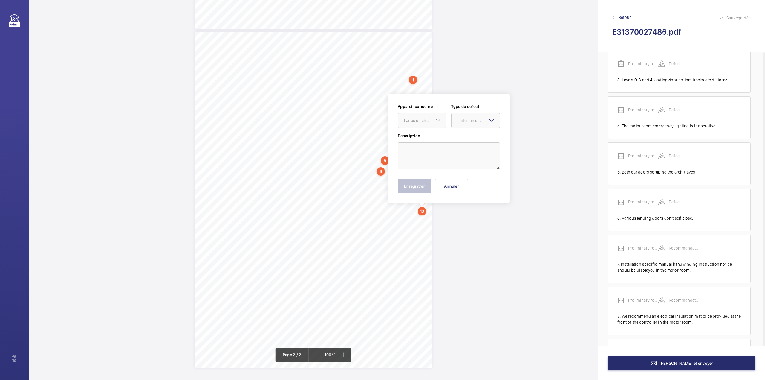
scroll to position [168, 0]
click at [434, 171] on div "Appareil concerné Faites un choix Type de defect Faites un choix Description En…" at bounding box center [449, 148] width 102 height 90
click at [441, 155] on textarea at bounding box center [449, 155] width 102 height 27
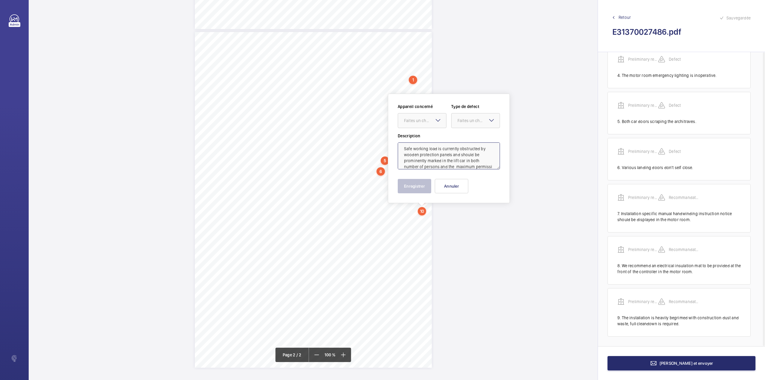
scroll to position [8, 0]
click at [433, 119] on div "Faites un choix" at bounding box center [425, 120] width 42 height 6
click at [431, 139] on span "Preliminary report" at bounding box center [422, 139] width 36 height 6
click at [458, 118] on div "Faites un choix" at bounding box center [479, 120] width 42 height 6
click at [461, 182] on span "Recommandation" at bounding box center [476, 183] width 36 height 6
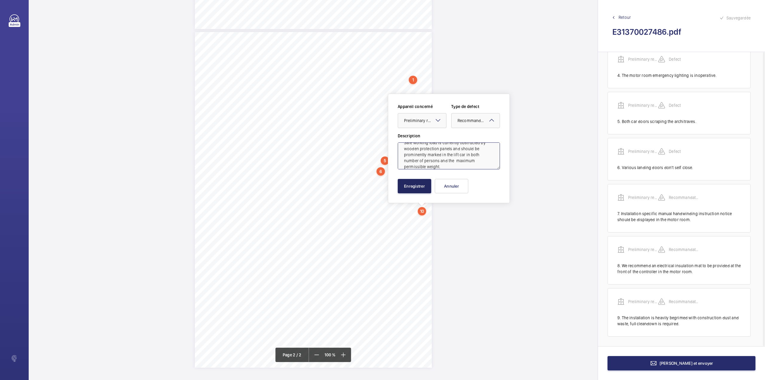
type textarea "Safe working load is currently obstructed by wooden protection panels and shoul…"
click at [431, 186] on button "Enregistrer" at bounding box center [414, 186] width 33 height 14
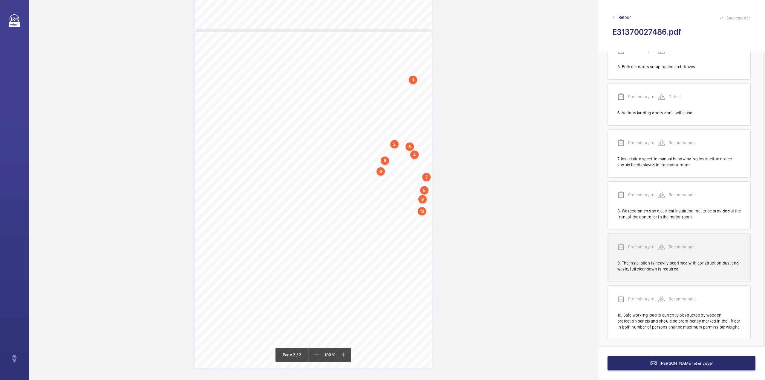
scroll to position [226, 0]
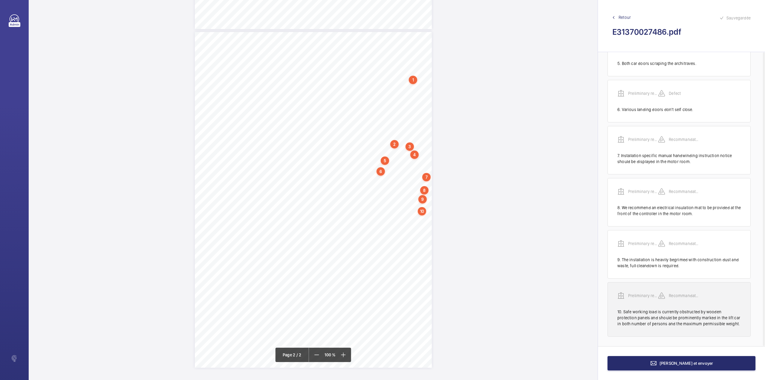
click at [645, 291] on wm-front-transcription-audit-report-line "Preliminary report Recommandation 10. Safe working load is currently obstructed…" at bounding box center [679, 309] width 143 height 54
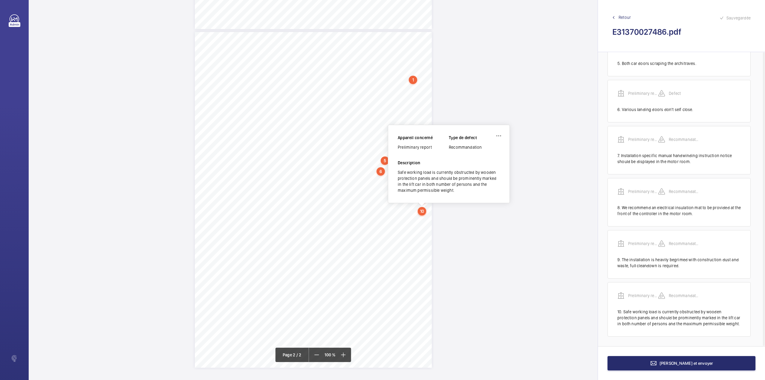
drag, startPoint x: 398, startPoint y: 147, endPoint x: 436, endPoint y: 146, distance: 38.0
click at [436, 146] on div "Preliminary report" at bounding box center [423, 147] width 51 height 6
copy div "Preliminary report"
click at [708, 363] on button "Terminer et envoyer" at bounding box center [682, 363] width 148 height 14
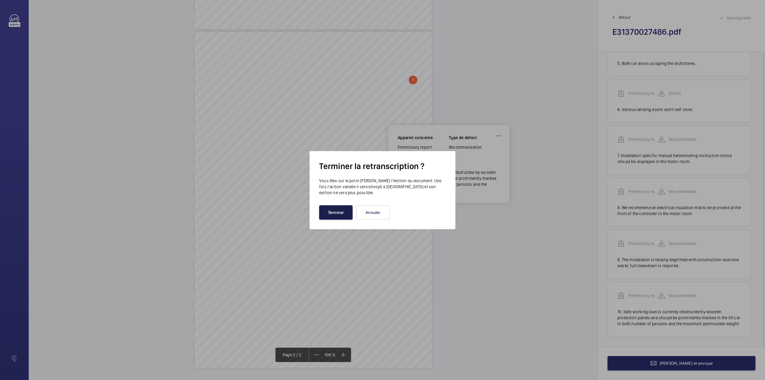
click at [329, 206] on button "Terminer" at bounding box center [335, 212] width 33 height 14
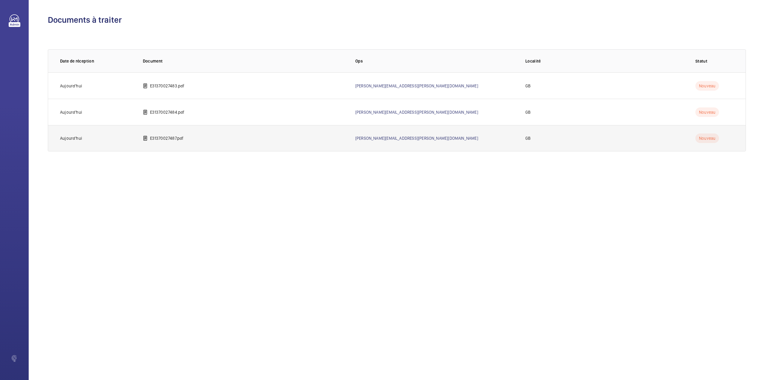
click at [167, 136] on p "E31370027487.pdf" at bounding box center [167, 138] width 34 height 6
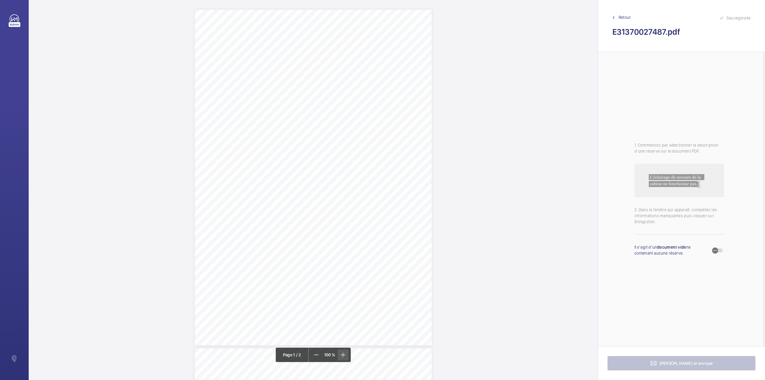
click at [340, 350] on span at bounding box center [342, 354] width 11 height 11
click at [438, 176] on div "Page 1" at bounding box center [313, 194] width 261 height 369
click at [431, 85] on textarea at bounding box center [450, 84] width 102 height 27
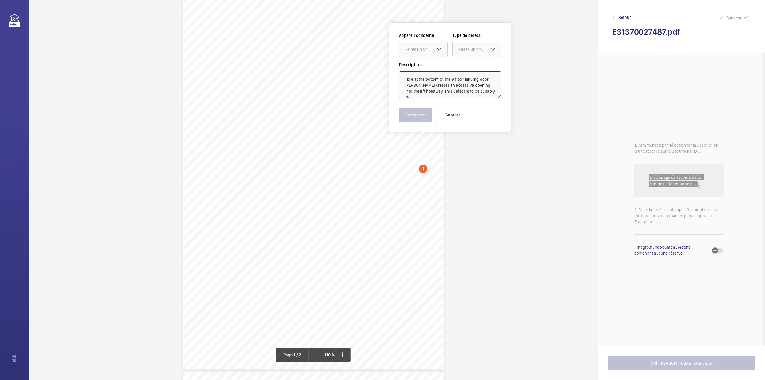
scroll to position [2, 0]
click at [426, 48] on div "Faites un choix" at bounding box center [426, 49] width 42 height 6
click at [426, 65] on span "E31370026336" at bounding box center [423, 68] width 36 height 6
click at [461, 53] on div at bounding box center [477, 49] width 48 height 14
click at [466, 82] on span "Immédiat" at bounding box center [477, 82] width 36 height 6
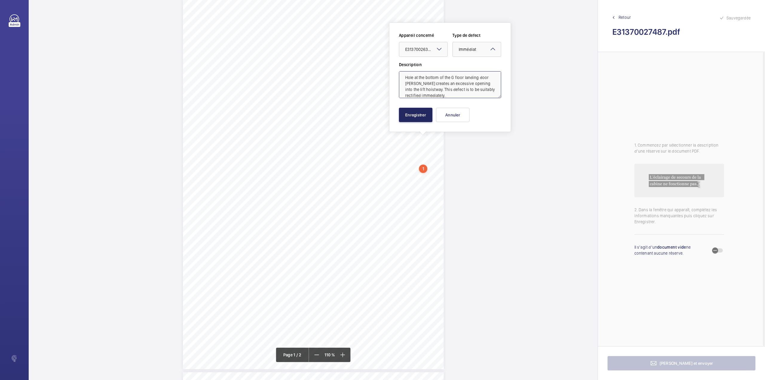
type textarea "Hole at the bottom of the G floor landing door architrave creates an excessive …"
click at [403, 118] on button "Enregistrer" at bounding box center [415, 115] width 33 height 14
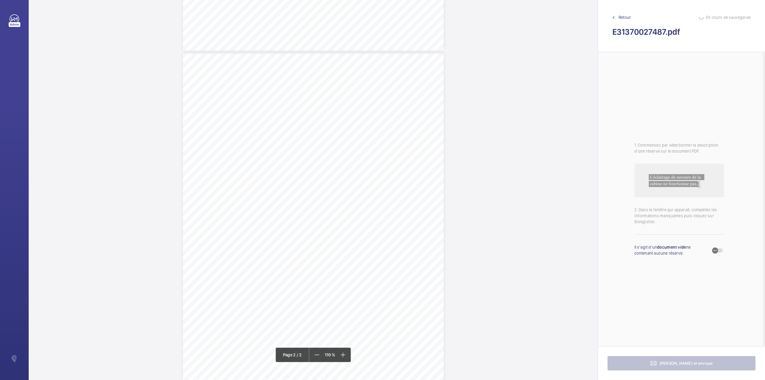
scroll to position [328, 0]
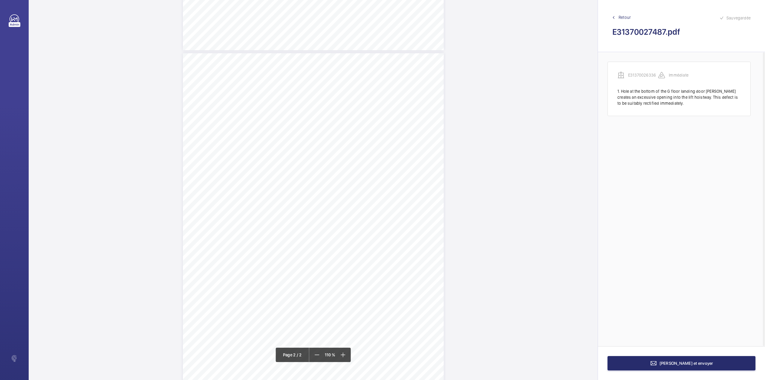
click at [435, 157] on div "Page 2" at bounding box center [313, 237] width 261 height 369
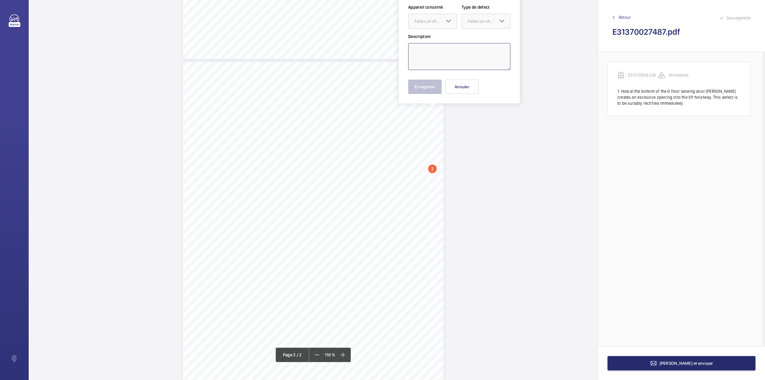
click at [437, 56] on textarea at bounding box center [459, 56] width 102 height 27
drag, startPoint x: 445, startPoint y: 16, endPoint x: 442, endPoint y: 37, distance: 21.4
click at [445, 17] on div at bounding box center [433, 21] width 48 height 14
drag, startPoint x: 442, startPoint y: 37, endPoint x: 469, endPoint y: 27, distance: 28.7
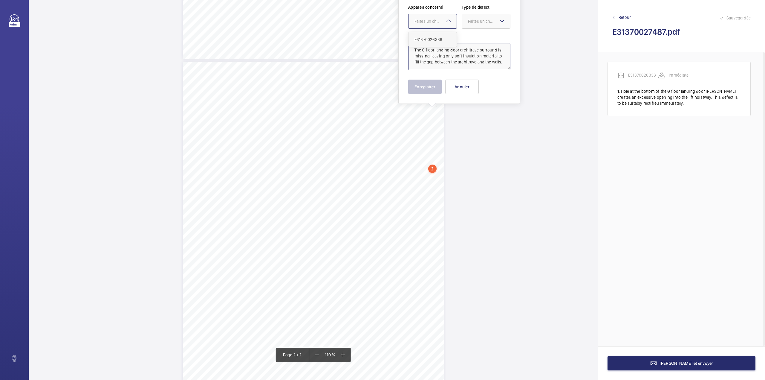
click at [442, 38] on span "E31370026336" at bounding box center [432, 39] width 36 height 6
click at [469, 27] on div at bounding box center [486, 21] width 48 height 14
click at [470, 38] on span "Standard" at bounding box center [486, 39] width 36 height 6
type textarea "The G floor landing door architrave surround is missing, leaving only soft insu…"
click at [420, 86] on button "Enregistrer" at bounding box center [424, 86] width 33 height 14
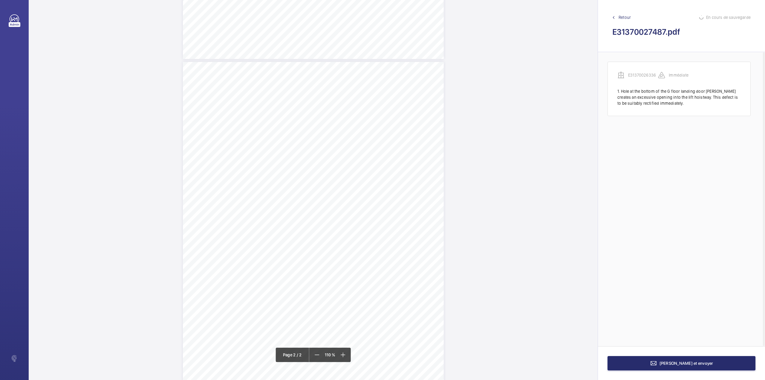
click at [433, 200] on div "Page 2" at bounding box center [313, 246] width 261 height 369
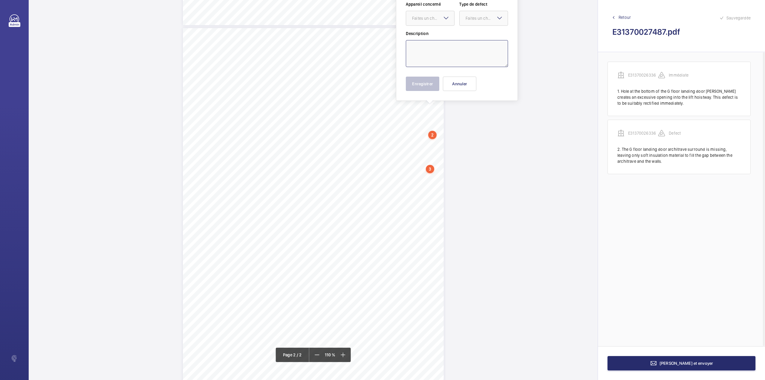
click at [432, 61] on textarea at bounding box center [457, 53] width 102 height 27
drag, startPoint x: 437, startPoint y: 19, endPoint x: 437, endPoint y: 36, distance: 16.4
click at [437, 21] on div "Faites un choix" at bounding box center [430, 18] width 48 height 6
click at [437, 36] on span "E31370026336" at bounding box center [430, 36] width 36 height 6
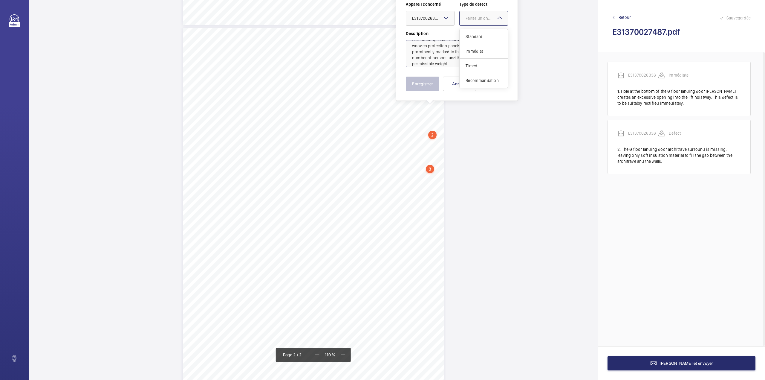
click at [467, 23] on div at bounding box center [484, 18] width 48 height 14
click at [471, 81] on span "Recommandation" at bounding box center [484, 80] width 36 height 6
type textarea "Safe working load is curreclty obstructed by wooden protection panels and shoul…"
click at [421, 84] on button "Enregistrer" at bounding box center [422, 84] width 33 height 14
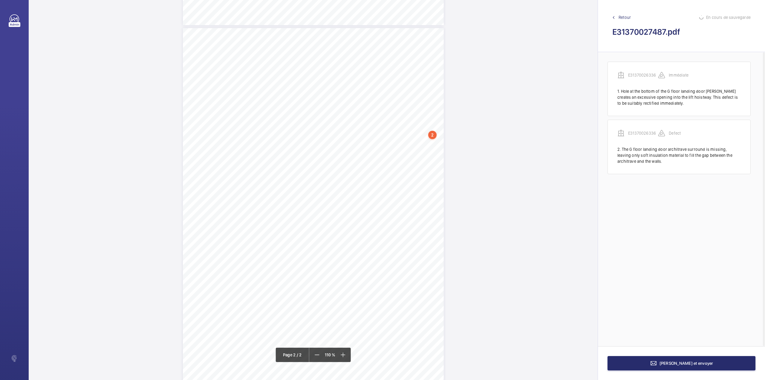
click at [436, 185] on div "Page 2" at bounding box center [313, 212] width 261 height 369
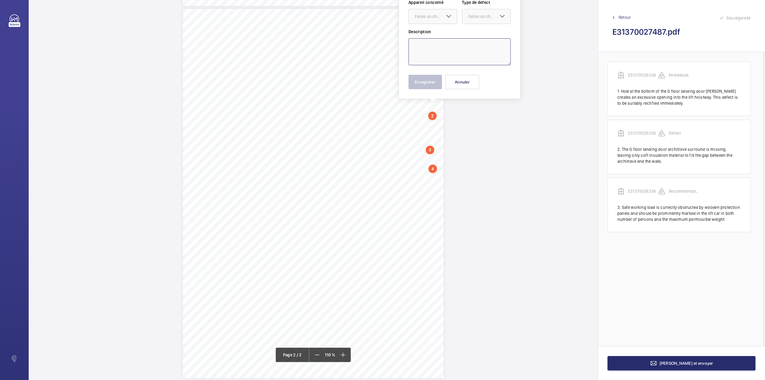
click at [454, 54] on textarea at bounding box center [460, 51] width 102 height 27
click at [428, 10] on div at bounding box center [433, 16] width 48 height 14
click at [436, 44] on textarea "Site is currently undergoing a major refurbishment. Most landing floors have be…" at bounding box center [460, 51] width 102 height 27
click at [441, 19] on div "Faites un choix" at bounding box center [436, 16] width 42 height 6
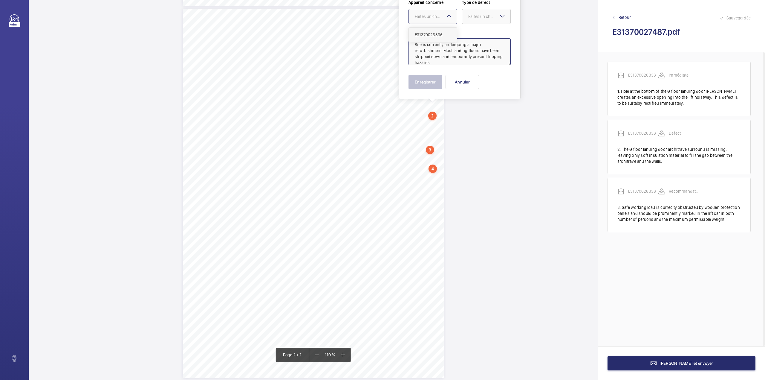
click at [441, 36] on span "E31370026336" at bounding box center [433, 35] width 36 height 6
click at [466, 20] on div at bounding box center [486, 16] width 48 height 14
click at [472, 78] on span "Recommandation" at bounding box center [486, 79] width 36 height 6
type textarea "Site is currently undergoing a major refurbishment. Most landing floors have be…"
click at [439, 87] on button "Enregistrer" at bounding box center [425, 82] width 33 height 14
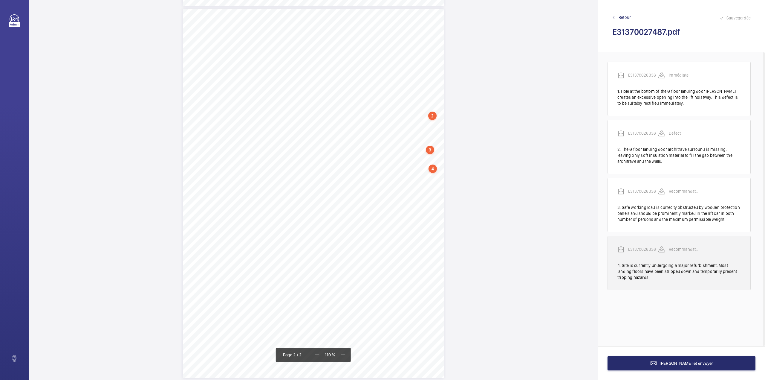
click at [647, 249] on p "E31370026336" at bounding box center [643, 249] width 30 height 6
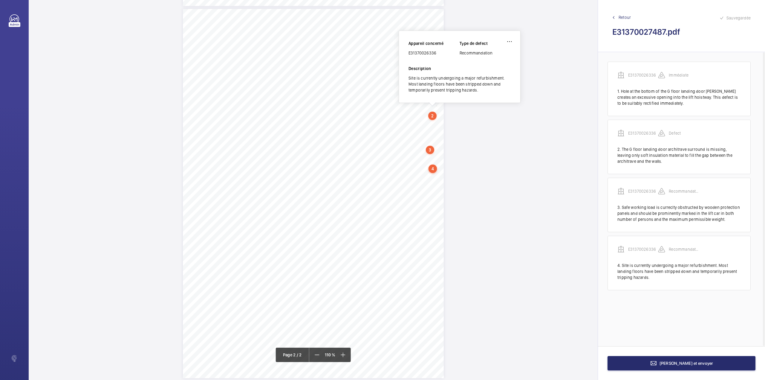
scroll to position [351, 0]
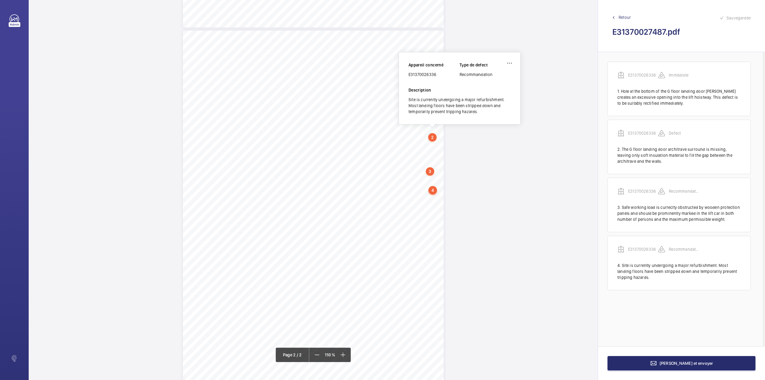
drag, startPoint x: 409, startPoint y: 72, endPoint x: 452, endPoint y: 74, distance: 43.7
click at [452, 74] on div "E31370026336" at bounding box center [434, 74] width 51 height 6
copy div "E31370026336"
drag, startPoint x: 638, startPoint y: 362, endPoint x: 632, endPoint y: 359, distance: 6.5
click at [632, 359] on button "Terminer et envoyer" at bounding box center [682, 363] width 148 height 14
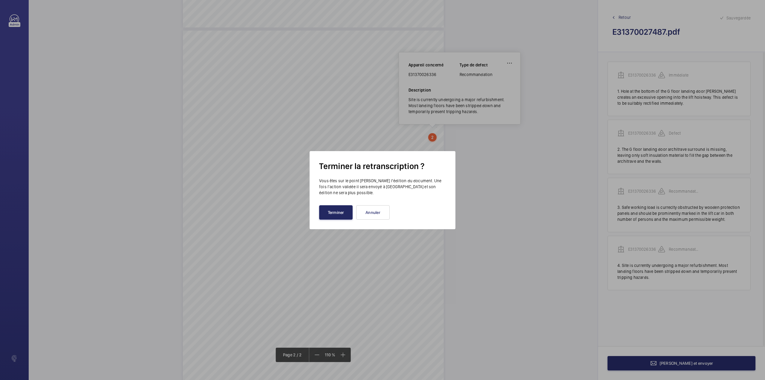
drag, startPoint x: 334, startPoint y: 210, endPoint x: 286, endPoint y: 188, distance: 52.8
click at [329, 211] on button "Terminer" at bounding box center [335, 212] width 33 height 14
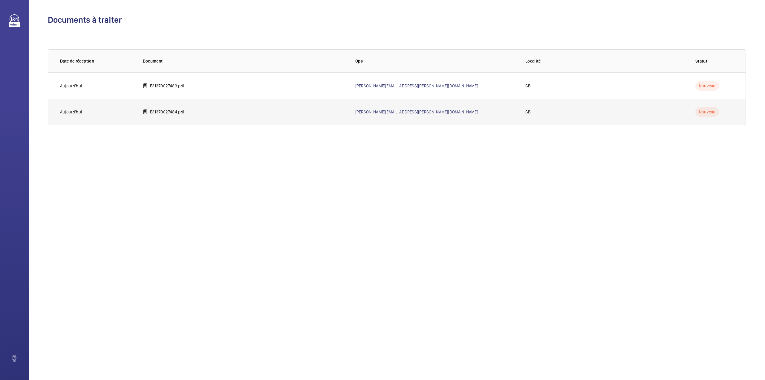
click at [189, 110] on td "E31370027484.pdf" at bounding box center [239, 112] width 212 height 26
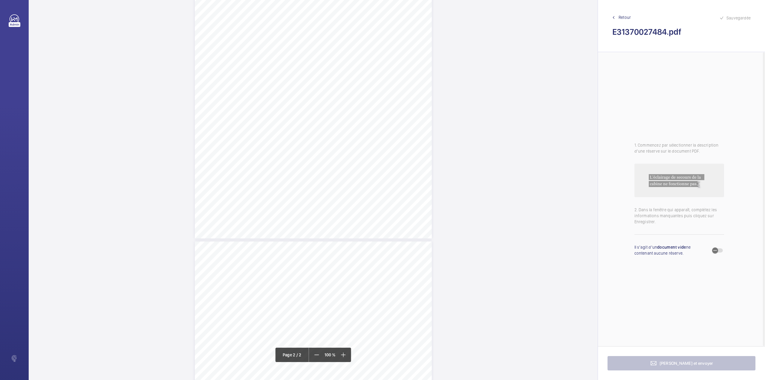
scroll to position [239, 0]
click at [380, 200] on div "Page 2" at bounding box center [313, 276] width 237 height 335
click at [365, 100] on textarea at bounding box center [404, 98] width 102 height 27
click at [374, 66] on div "Faites un choix" at bounding box center [380, 63] width 42 height 6
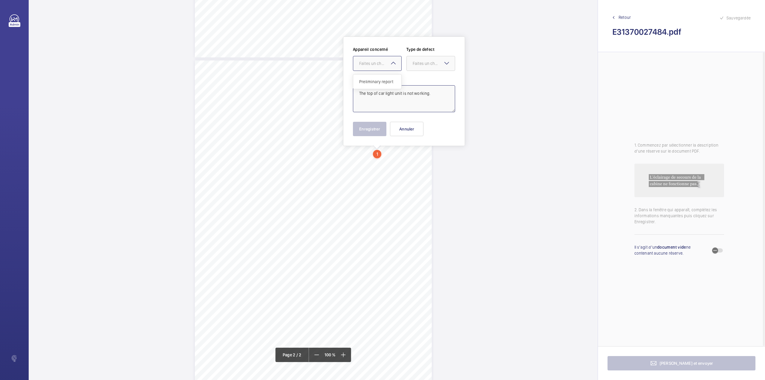
click at [374, 76] on div "Preliminary report" at bounding box center [377, 81] width 48 height 14
click at [414, 68] on div at bounding box center [431, 63] width 48 height 14
click at [416, 79] on span "Standard" at bounding box center [431, 82] width 36 height 6
type textarea "The top of car light unit is not working."
click at [370, 131] on button "Enregistrer" at bounding box center [369, 129] width 33 height 14
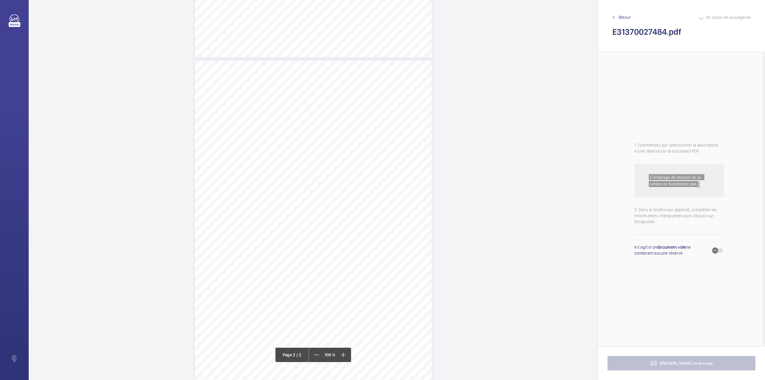
click at [427, 178] on div "Page 2" at bounding box center [313, 227] width 237 height 335
click at [432, 97] on textarea at bounding box center [451, 98] width 102 height 27
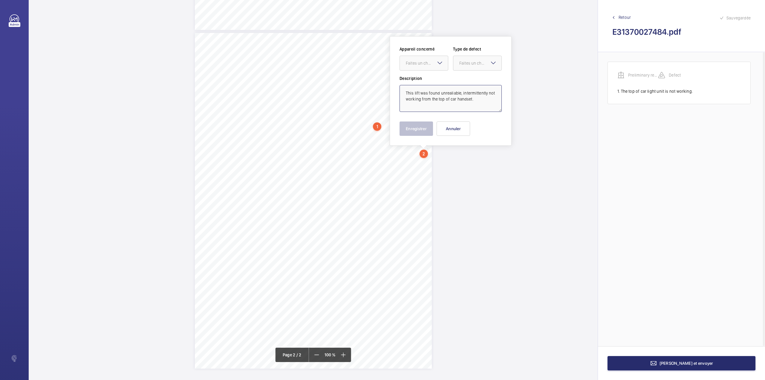
click at [440, 57] on div "Faites un choix" at bounding box center [424, 63] width 49 height 15
drag, startPoint x: 440, startPoint y: 82, endPoint x: 470, endPoint y: 61, distance: 36.3
click at [442, 82] on div "Preliminary report" at bounding box center [424, 81] width 48 height 14
click at [470, 61] on div "Faites un choix" at bounding box center [480, 63] width 42 height 6
click at [466, 124] on span "Recommandation" at bounding box center [477, 125] width 36 height 6
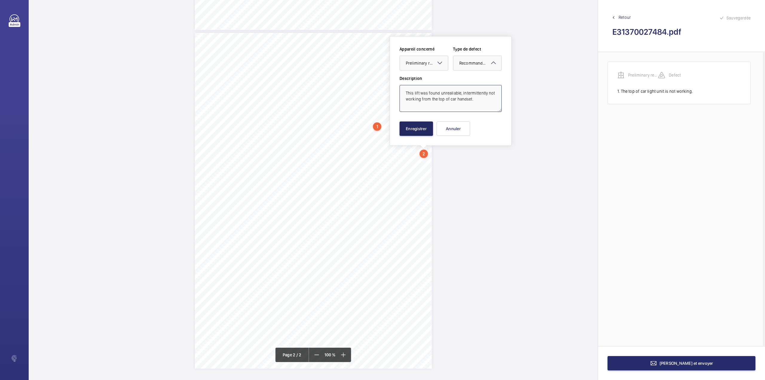
type textarea "This lift was found unrealiable, intermittently not working from the top of car…"
click at [419, 131] on button "Enregistrer" at bounding box center [416, 128] width 33 height 14
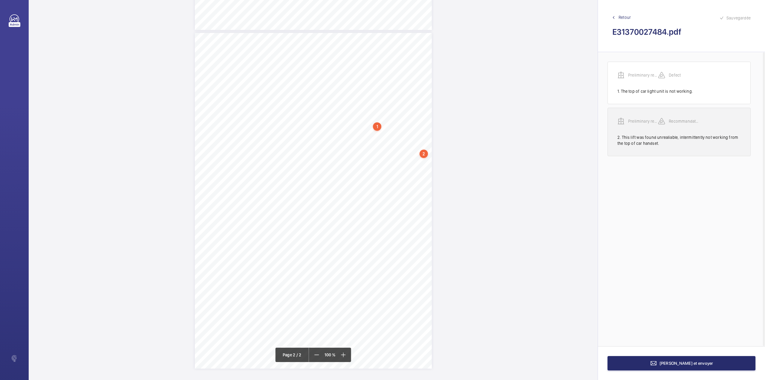
click at [639, 116] on wm-front-transcription-audit-report-line "Preliminary report Recommandation 2. This lift was found unrealiable, intermitt…" at bounding box center [679, 132] width 143 height 48
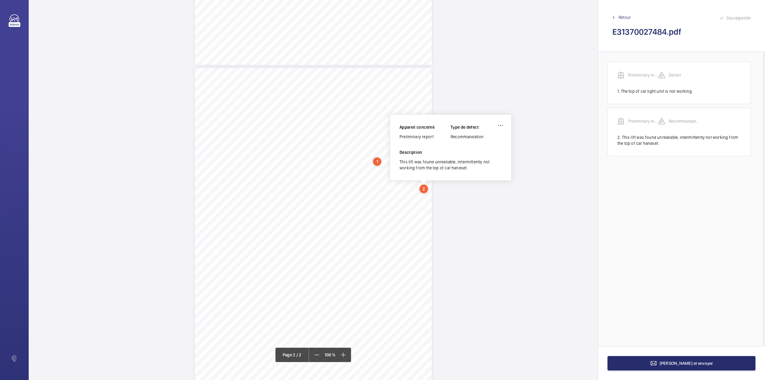
scroll to position [279, 0]
drag, startPoint x: 400, startPoint y: 136, endPoint x: 441, endPoint y: 135, distance: 41.5
click at [441, 135] on div "Preliminary report" at bounding box center [425, 138] width 51 height 6
copy div "Preliminary report"
click at [678, 367] on button "Terminer et envoyer" at bounding box center [682, 363] width 148 height 14
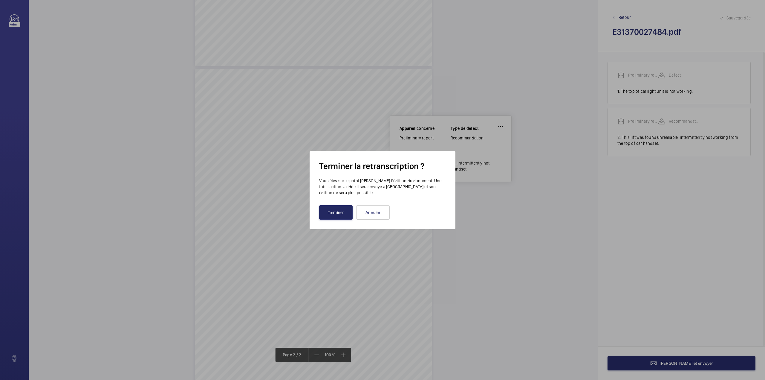
click at [331, 216] on button "Terminer" at bounding box center [335, 212] width 33 height 14
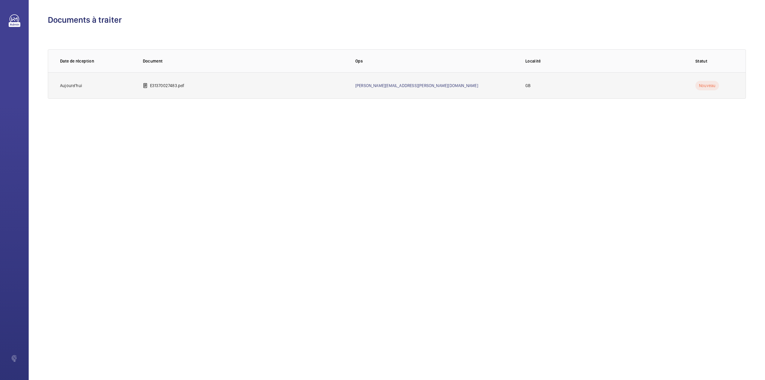
click at [179, 86] on p "E31370027483.pdf" at bounding box center [167, 85] width 35 height 6
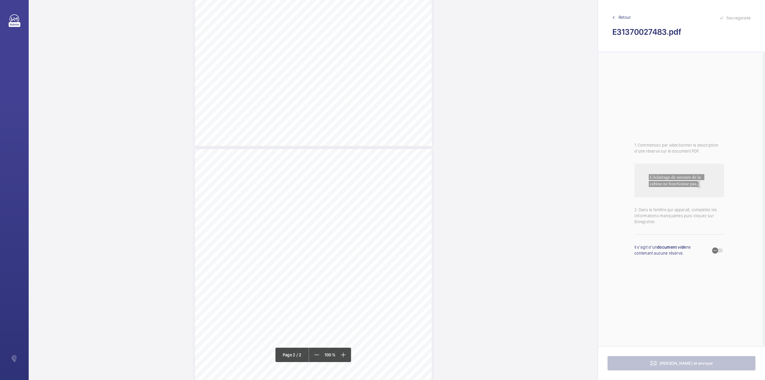
scroll to position [316, 0]
drag, startPoint x: 312, startPoint y: 128, endPoint x: 321, endPoint y: 140, distance: 14.6
click at [321, 140] on div "Lift Report Lifting Operations & Lifting Equipment Regulation 1998 Provision & …" at bounding box center [313, 199] width 237 height 335
drag, startPoint x: 324, startPoint y: 57, endPoint x: 324, endPoint y: 74, distance: 17.3
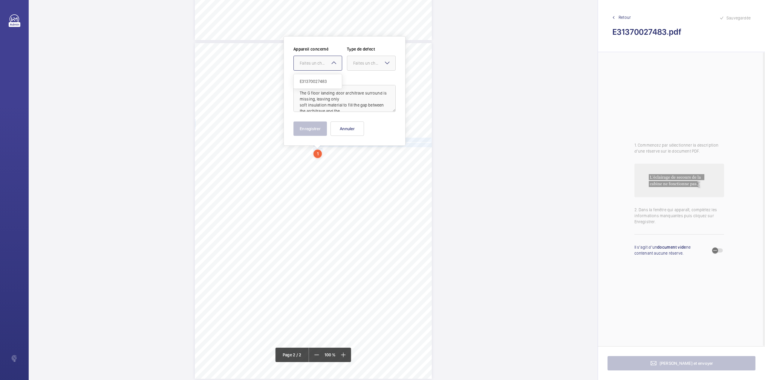
click at [324, 58] on div at bounding box center [318, 63] width 48 height 14
drag, startPoint x: 324, startPoint y: 74, endPoint x: 328, endPoint y: 74, distance: 3.9
click at [324, 76] on div "E31370027483" at bounding box center [318, 81] width 48 height 14
click at [358, 63] on div "Faites un choix" at bounding box center [374, 63] width 42 height 6
click at [359, 85] on div "Standard" at bounding box center [371, 81] width 48 height 15
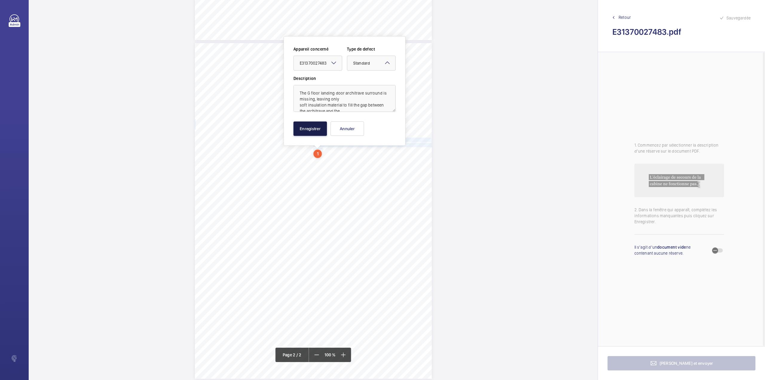
click at [310, 129] on button "Enregistrer" at bounding box center [309, 128] width 33 height 14
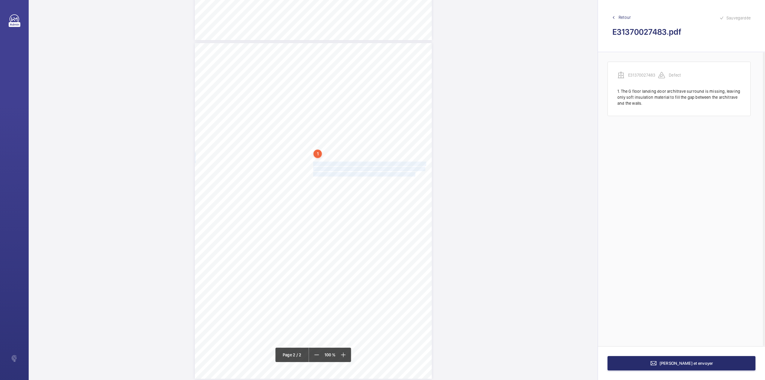
drag, startPoint x: 313, startPoint y: 164, endPoint x: 405, endPoint y: 175, distance: 93.3
click at [405, 175] on div "Lift Report Lifting Operations & Lifting Equipment Regulation 1998 Provision & …" at bounding box center [313, 210] width 237 height 335
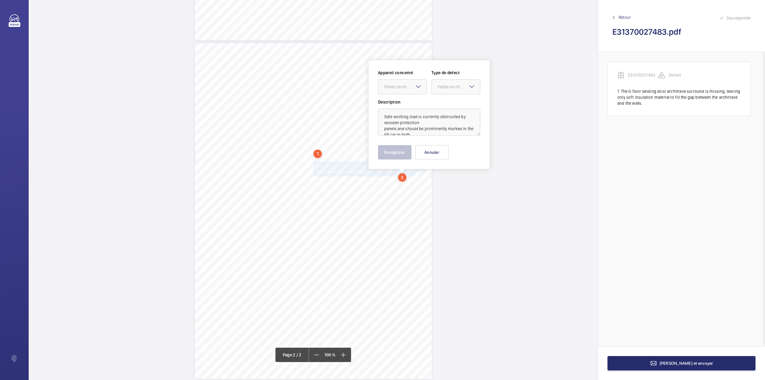
scroll to position [316, 0]
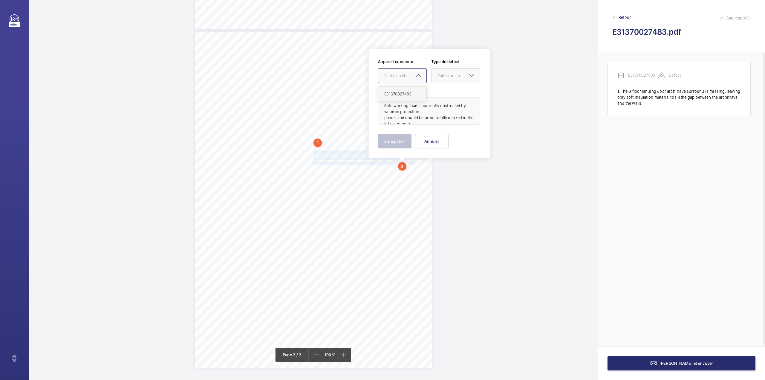
drag, startPoint x: 409, startPoint y: 77, endPoint x: 408, endPoint y: 92, distance: 15.6
click at [408, 79] on div "Faites un choix" at bounding box center [402, 76] width 48 height 6
click at [410, 92] on span "E31370027483" at bounding box center [402, 94] width 36 height 6
click at [434, 81] on div at bounding box center [456, 75] width 48 height 14
click at [445, 135] on span "Recommandation" at bounding box center [456, 138] width 36 height 6
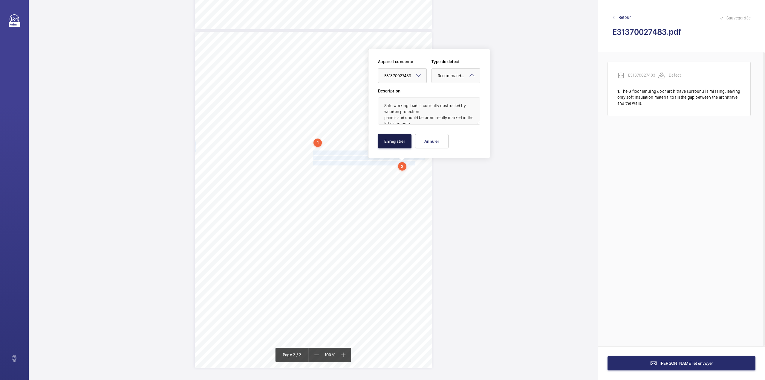
drag, startPoint x: 397, startPoint y: 136, endPoint x: 361, endPoint y: 163, distance: 45.2
click at [397, 136] on button "Enregistrer" at bounding box center [394, 141] width 33 height 14
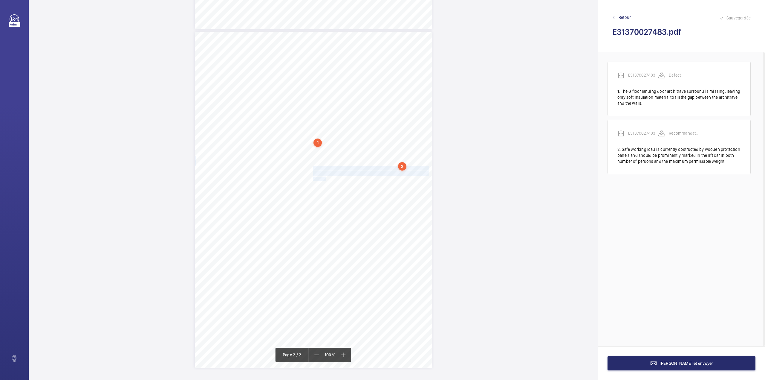
drag, startPoint x: 313, startPoint y: 168, endPoint x: 325, endPoint y: 180, distance: 17.5
click at [325, 180] on div "Lift Report Lifting Operations & Lifting Equipment Regulation 1998 Provision & …" at bounding box center [313, 199] width 237 height 335
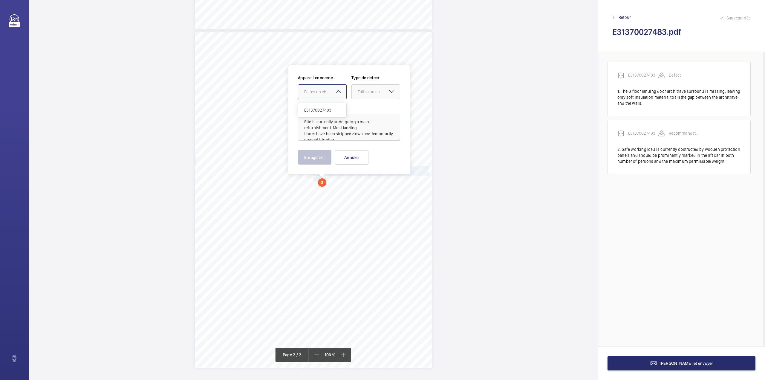
drag, startPoint x: 331, startPoint y: 95, endPoint x: 330, endPoint y: 112, distance: 17.0
click at [330, 99] on div "Faites un choix" at bounding box center [322, 91] width 49 height 15
click at [330, 112] on div "E31370027483" at bounding box center [322, 110] width 48 height 14
click at [330, 112] on div "Description Site is currently undergoing a major refurbishment. Most landing fl…" at bounding box center [349, 122] width 102 height 36
click at [359, 97] on div at bounding box center [376, 92] width 48 height 14
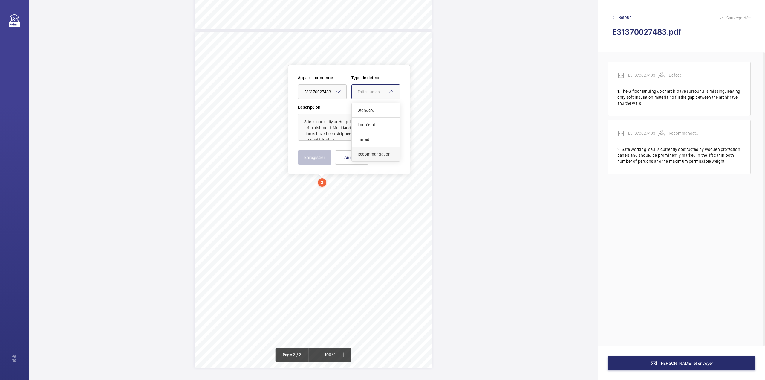
click at [366, 152] on span "Recommandation" at bounding box center [376, 154] width 36 height 6
click at [322, 133] on textarea "Site is currently undergoing a major refurbishment. Most landing floors have be…" at bounding box center [349, 127] width 102 height 27
type textarea "Site is currently undergoing a major refurbishment. Most landing floors have be…"
click at [319, 154] on button "Enregistrer" at bounding box center [314, 157] width 33 height 14
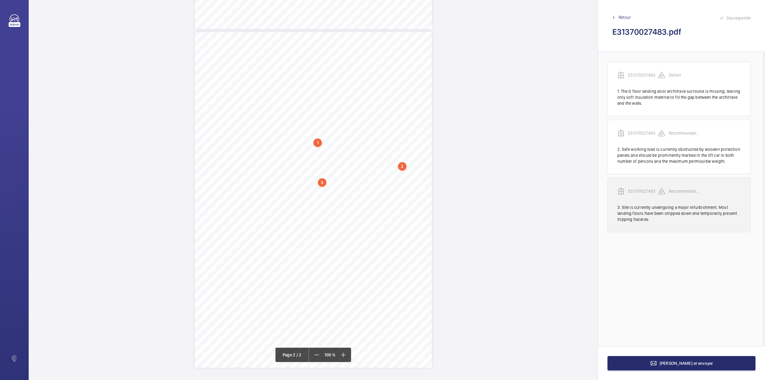
click at [642, 189] on p "E31370027483" at bounding box center [643, 191] width 30 height 6
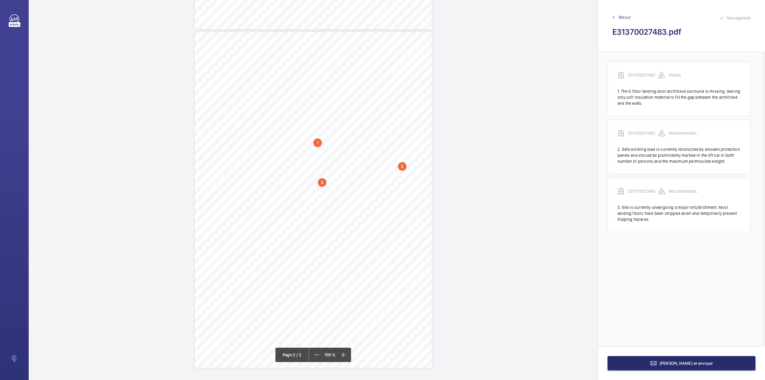
scroll to position [308, 0]
drag, startPoint x: 298, startPoint y: 132, endPoint x: 325, endPoint y: 132, distance: 26.9
click at [325, 132] on div "E31370027483" at bounding box center [323, 132] width 51 height 6
copy div "E31370027483"
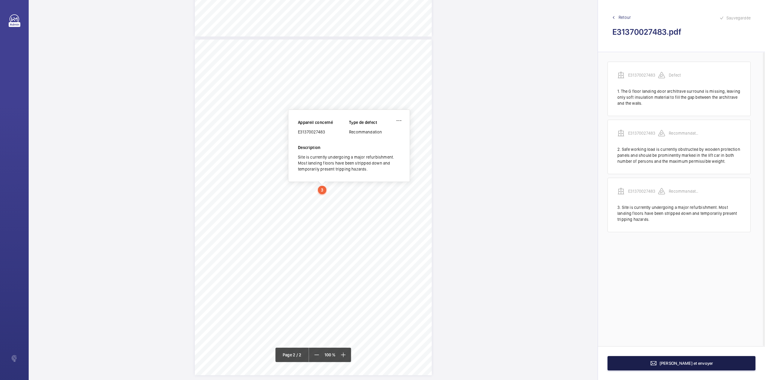
click at [648, 361] on button "Terminer et envoyer" at bounding box center [682, 363] width 148 height 14
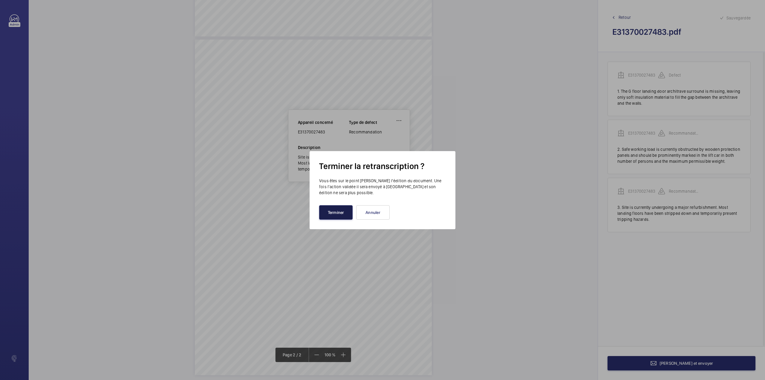
click at [334, 215] on button "Terminer" at bounding box center [335, 212] width 33 height 14
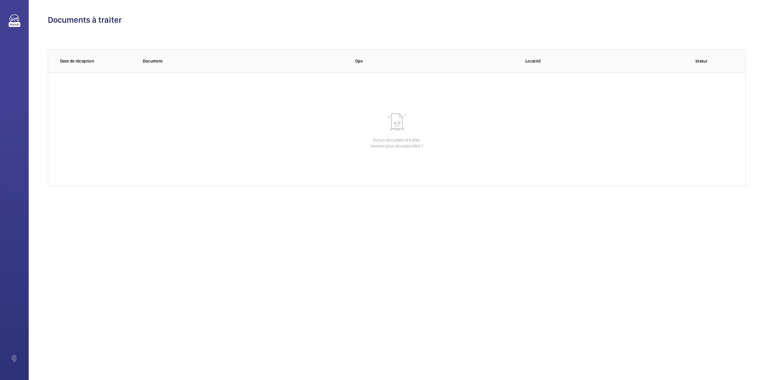
click at [297, 51] on th "Document" at bounding box center [239, 60] width 212 height 23
click at [568, 362] on div "Documents à traiter 0 of 0 Date de réception Document Ops Localité Statut Aucun…" at bounding box center [397, 190] width 736 height 380
